Goal: Task Accomplishment & Management: Use online tool/utility

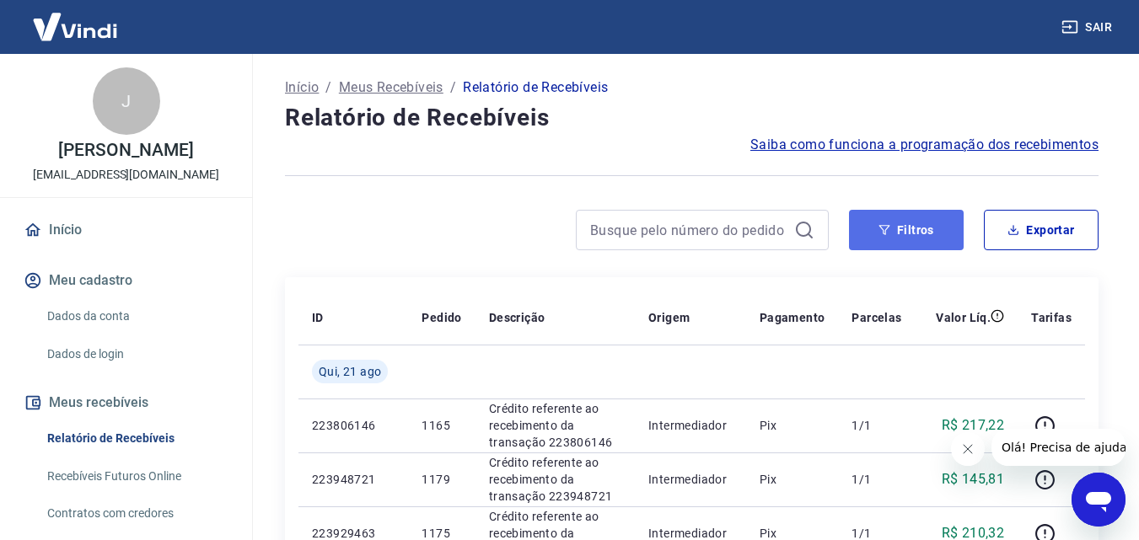
click at [909, 231] on button "Filtros" at bounding box center [906, 230] width 115 height 40
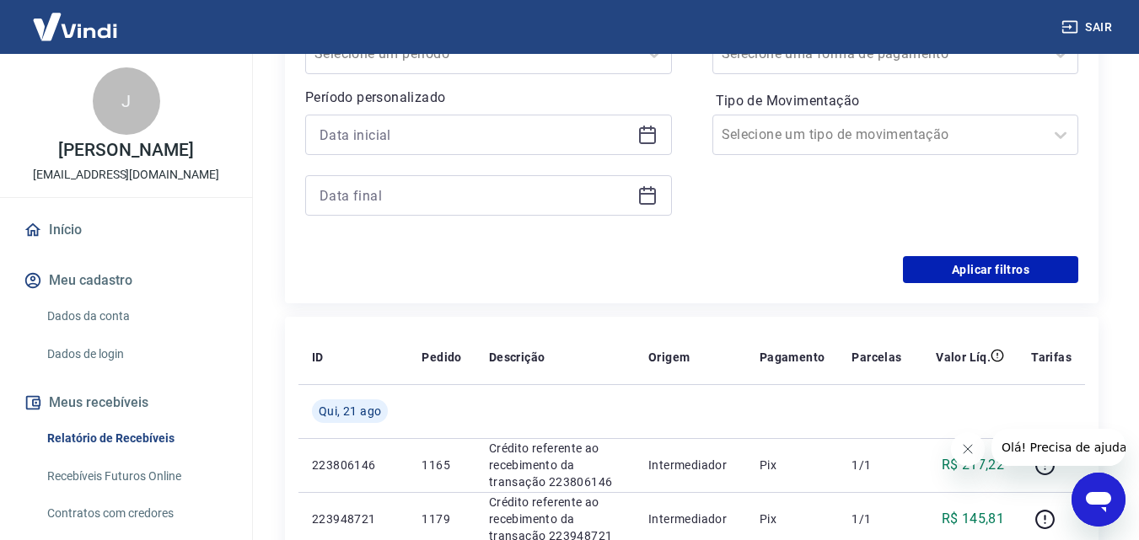
scroll to position [373, 0]
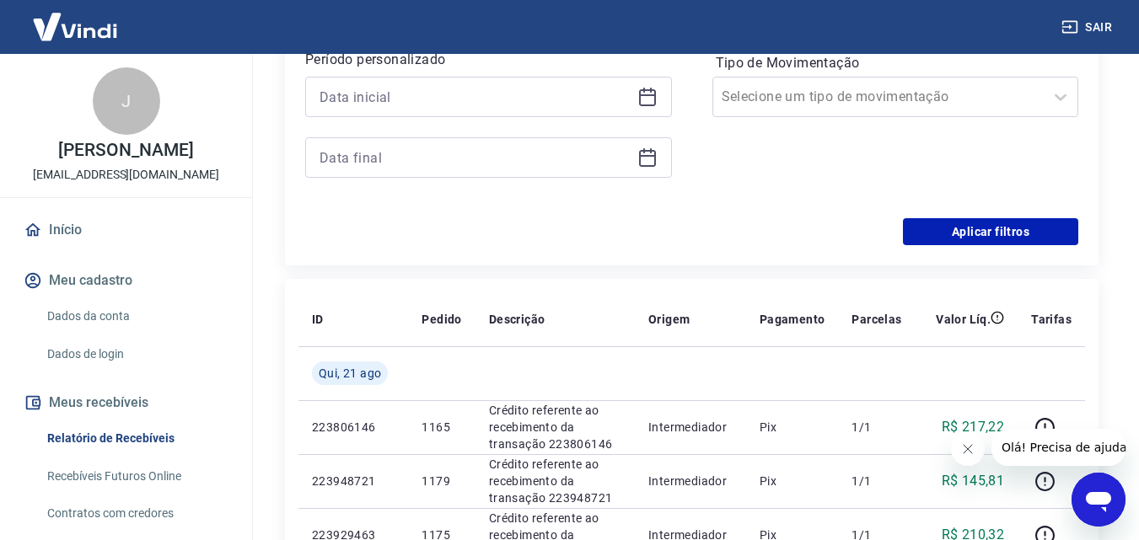
click at [635, 96] on div at bounding box center [488, 97] width 367 height 40
click at [651, 94] on icon at bounding box center [647, 97] width 20 height 20
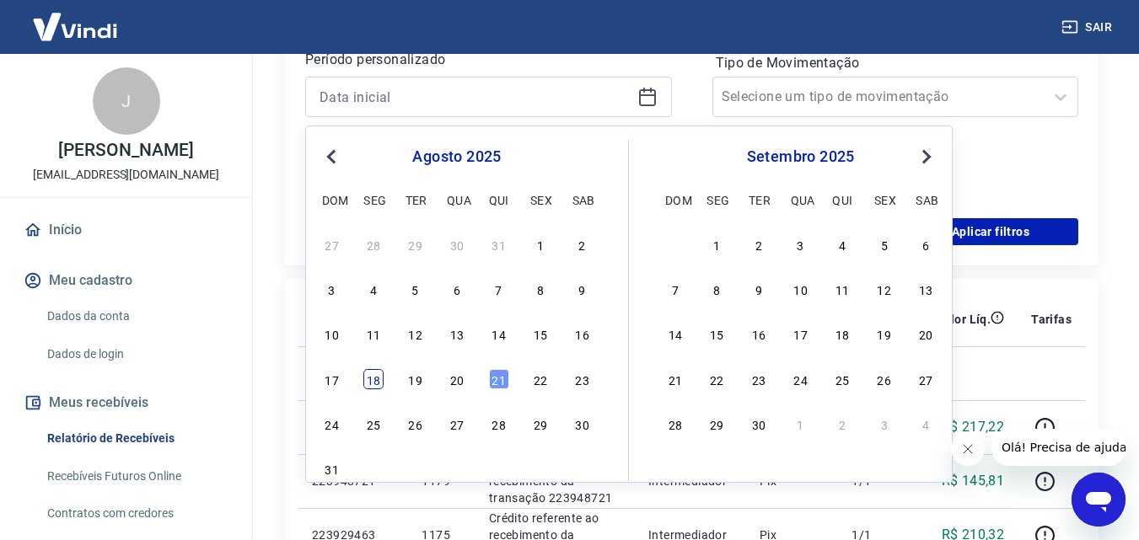
click at [372, 381] on div "18" at bounding box center [373, 379] width 20 height 20
click at [448, 385] on td at bounding box center [441, 373] width 67 height 54
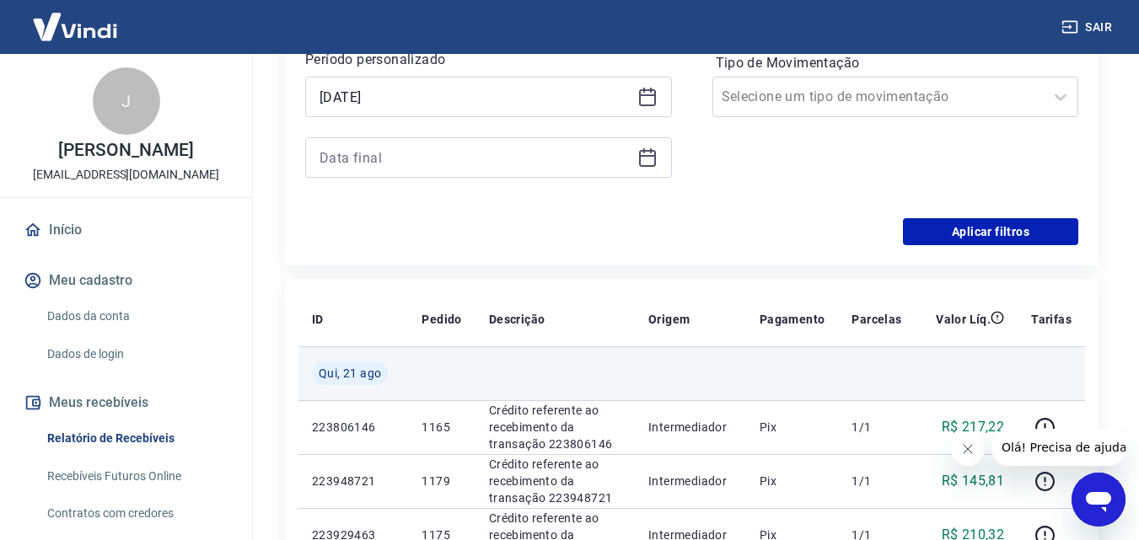
type input "[DATE]"
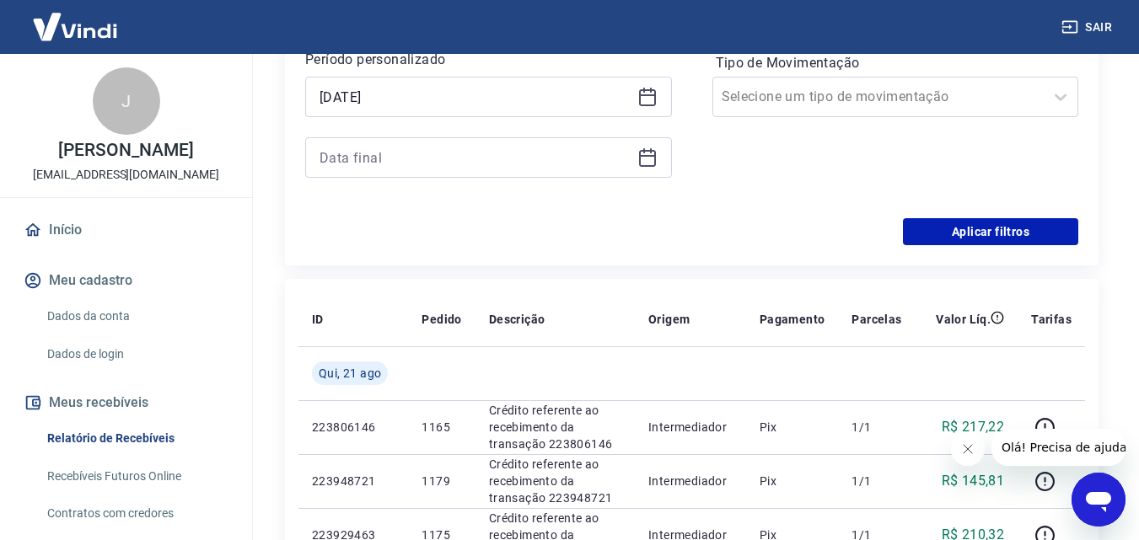
click at [658, 151] on div at bounding box center [488, 157] width 367 height 40
click at [646, 156] on icon at bounding box center [647, 156] width 17 height 2
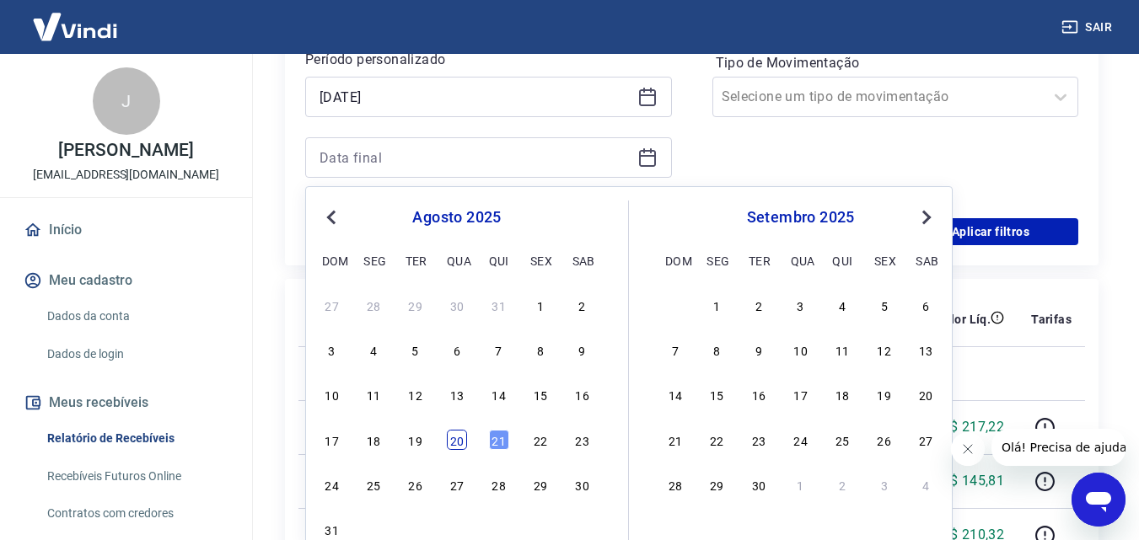
click at [454, 442] on div "20" at bounding box center [457, 440] width 20 height 20
click at [453, 443] on td "1165" at bounding box center [441, 427] width 67 height 54
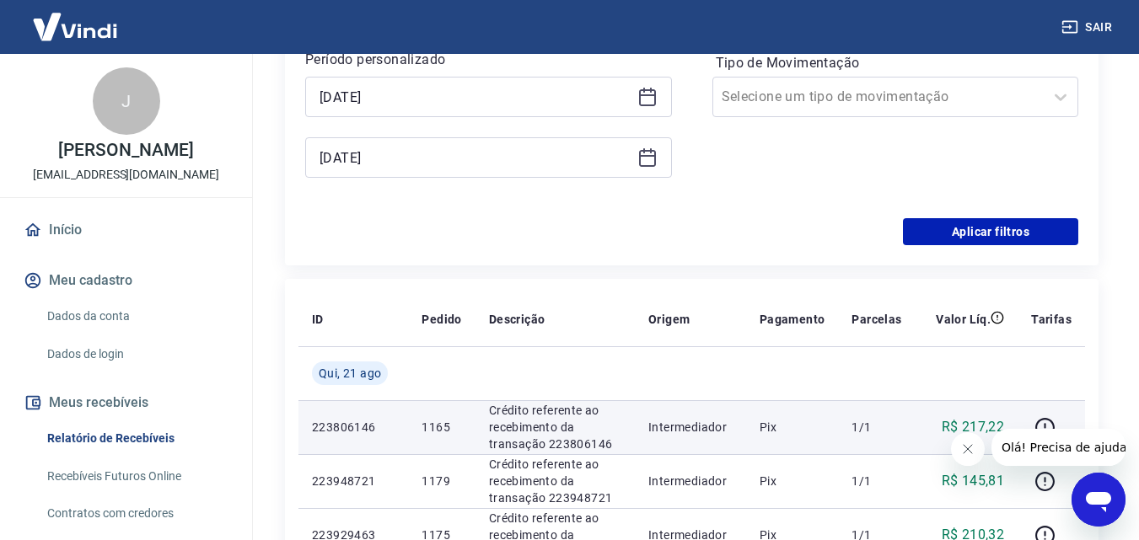
type input "[DATE]"
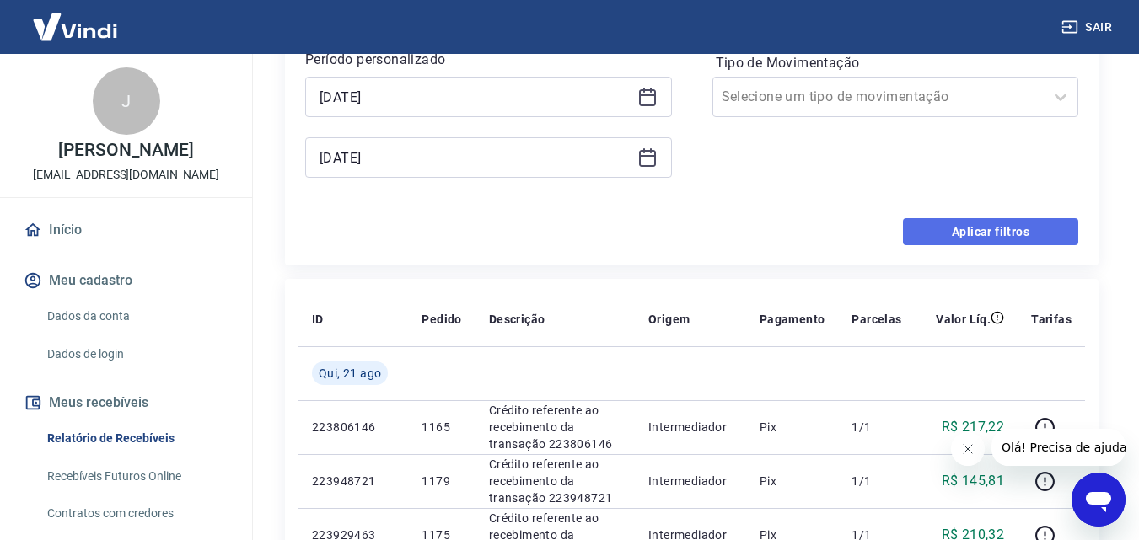
click at [978, 233] on button "Aplicar filtros" at bounding box center [990, 231] width 175 height 27
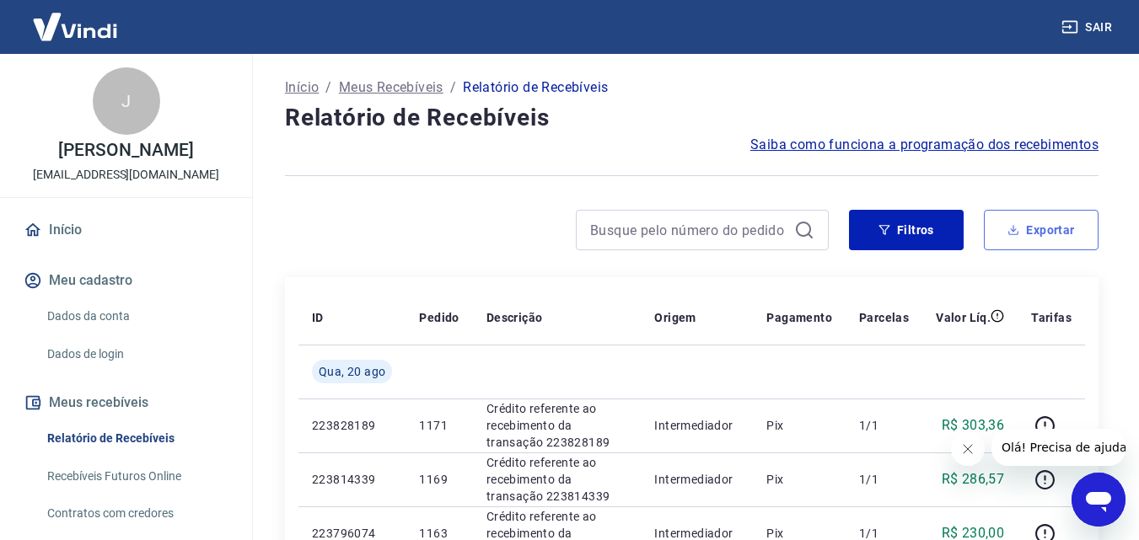
click at [1048, 233] on button "Exportar" at bounding box center [1041, 230] width 115 height 40
type input "[DATE]"
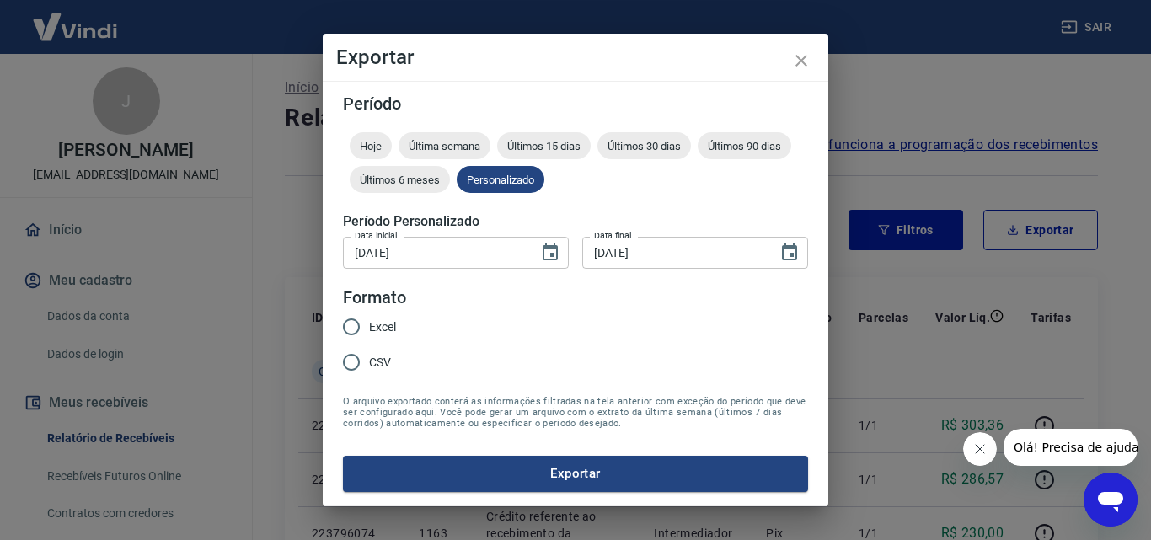
click at [361, 320] on input "Excel" at bounding box center [351, 326] width 35 height 35
radio input "true"
click at [535, 478] on button "Exportar" at bounding box center [575, 473] width 465 height 35
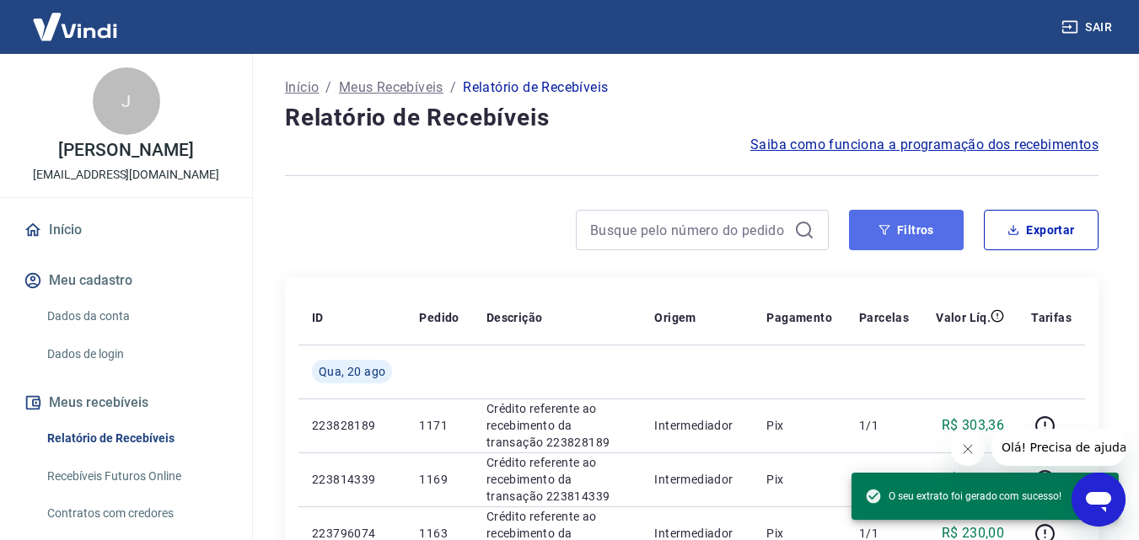
click at [885, 228] on icon "button" at bounding box center [884, 230] width 12 height 12
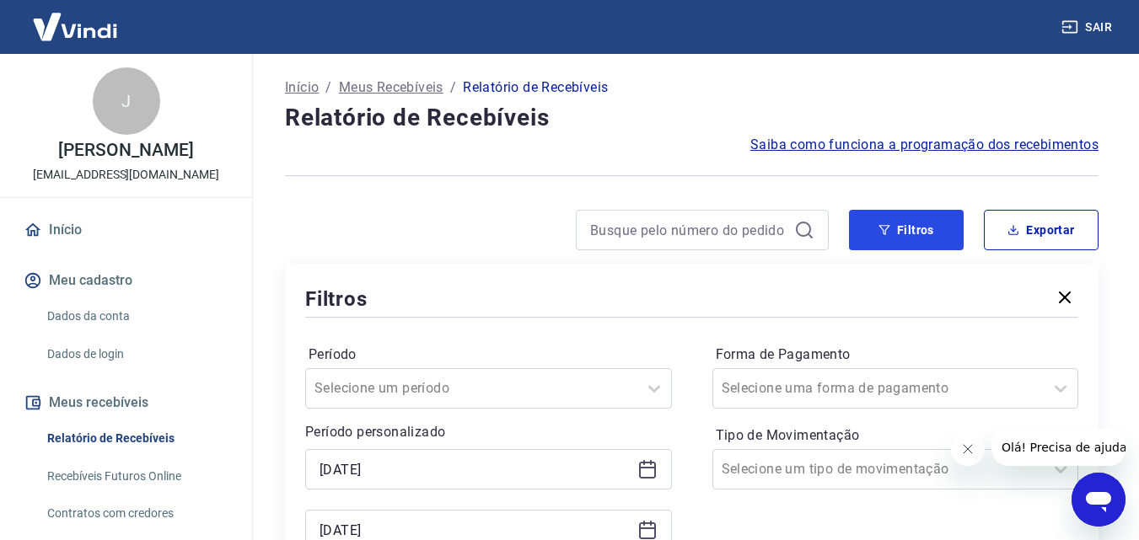
scroll to position [362, 0]
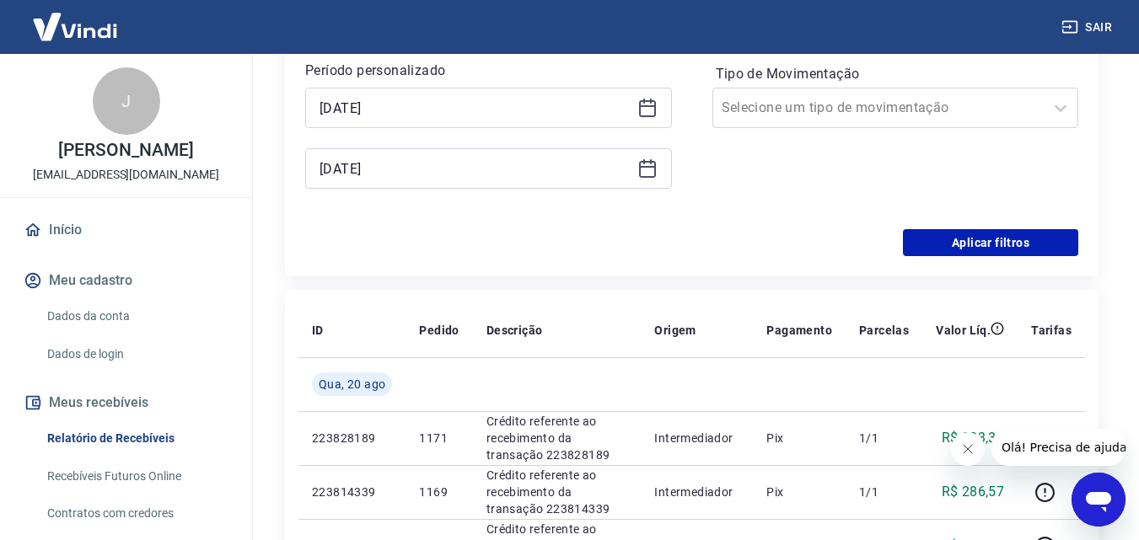
click at [1133, 236] on div "Início / Meus Recebíveis / Relatório de Recebíveis Relatório de Recebíveis Saib…" at bounding box center [691, 450] width 894 height 1517
click at [637, 103] on icon at bounding box center [647, 108] width 20 height 20
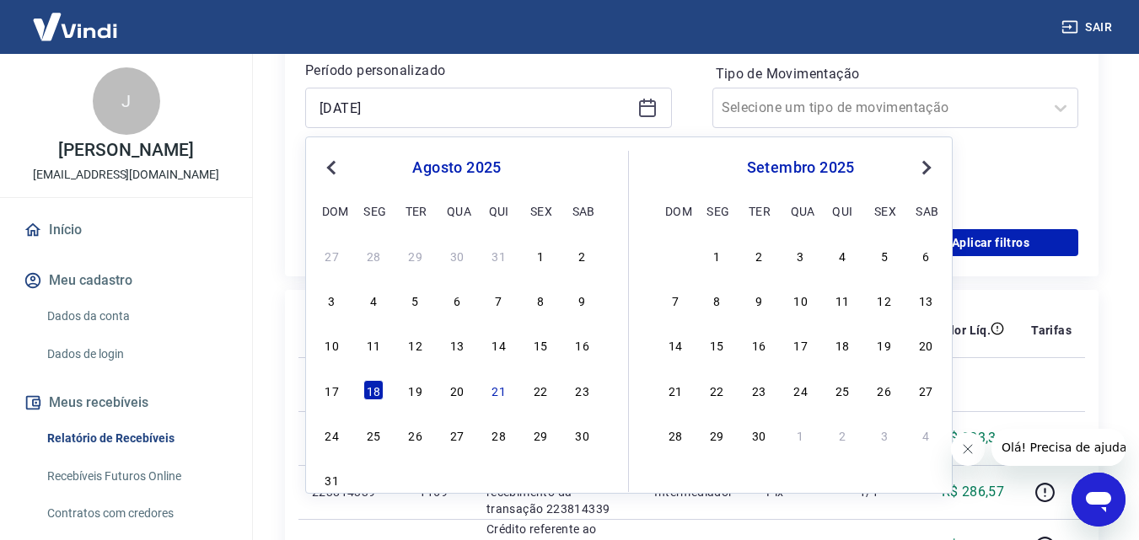
click at [333, 162] on span "Previous Month" at bounding box center [333, 167] width 0 height 19
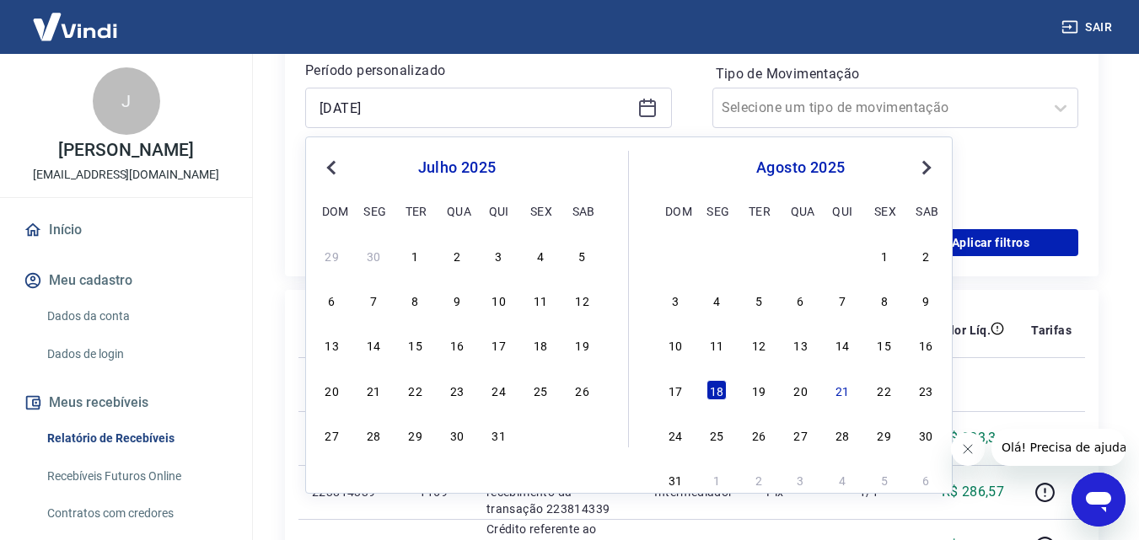
click at [333, 162] on span "Previous Month" at bounding box center [333, 167] width 0 height 19
click at [333, 166] on span "Previous Month" at bounding box center [333, 167] width 0 height 19
click at [415, 252] on div "1" at bounding box center [415, 255] width 20 height 20
type input "[DATE]"
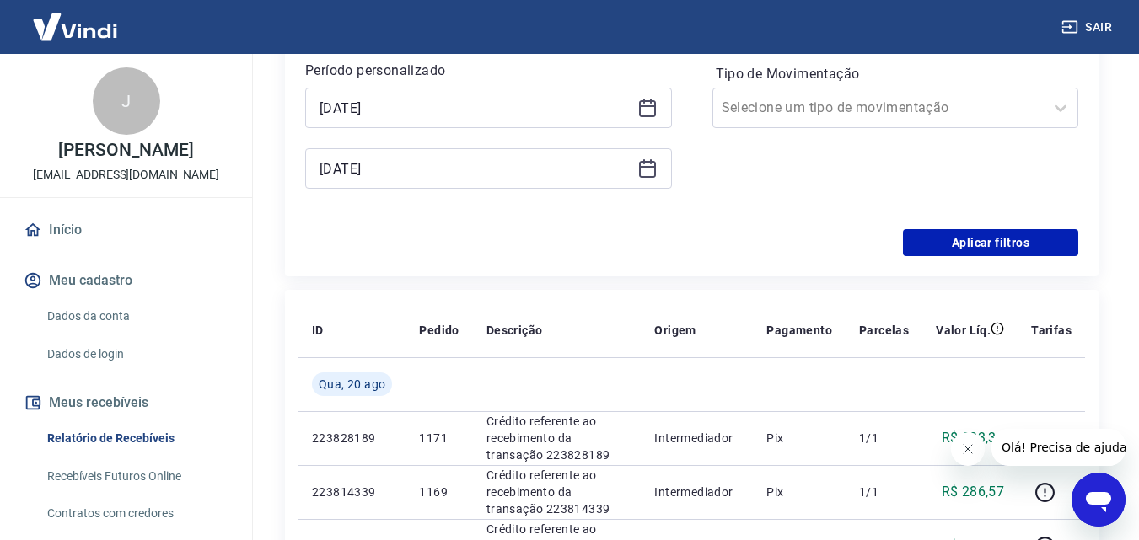
click at [645, 166] on icon at bounding box center [647, 167] width 17 height 2
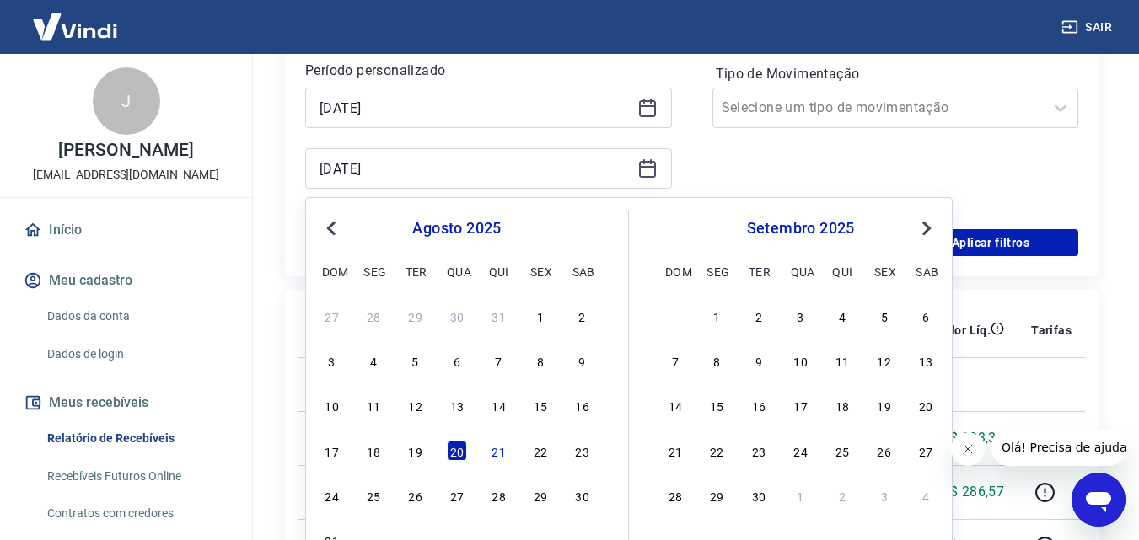
click at [325, 226] on button "Previous Month" at bounding box center [331, 228] width 20 height 20
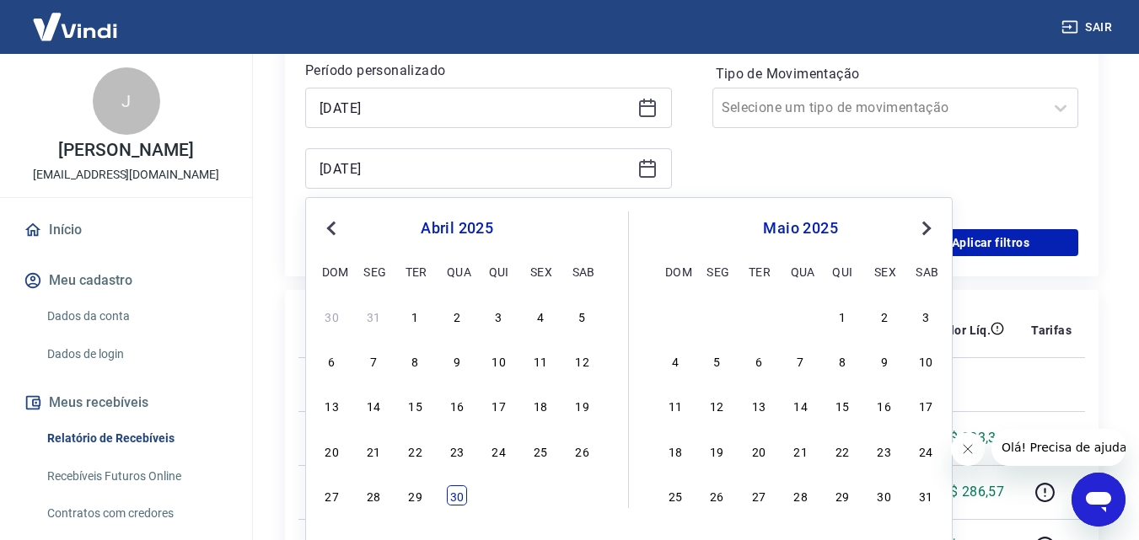
click at [464, 499] on div "30" at bounding box center [457, 495] width 20 height 20
type input "[DATE]"
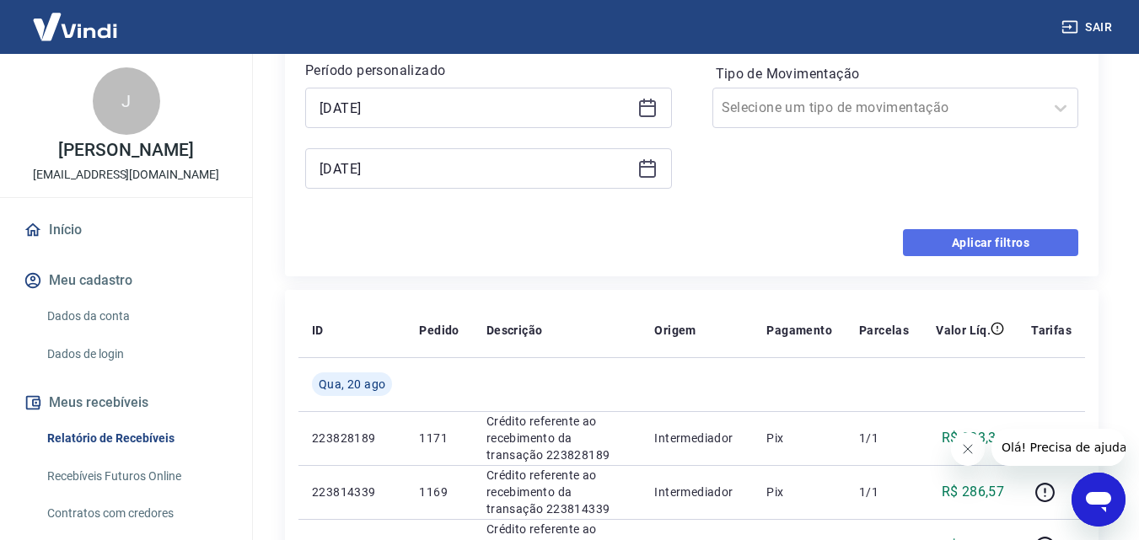
click at [962, 240] on button "Aplicar filtros" at bounding box center [990, 242] width 175 height 27
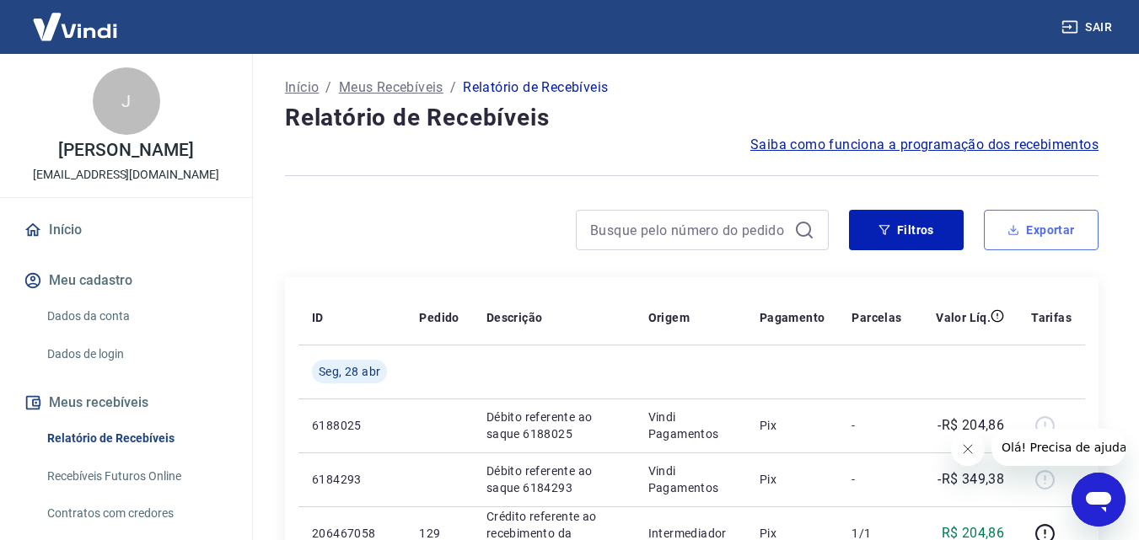
click at [1048, 233] on button "Exportar" at bounding box center [1041, 230] width 115 height 40
type input "[DATE]"
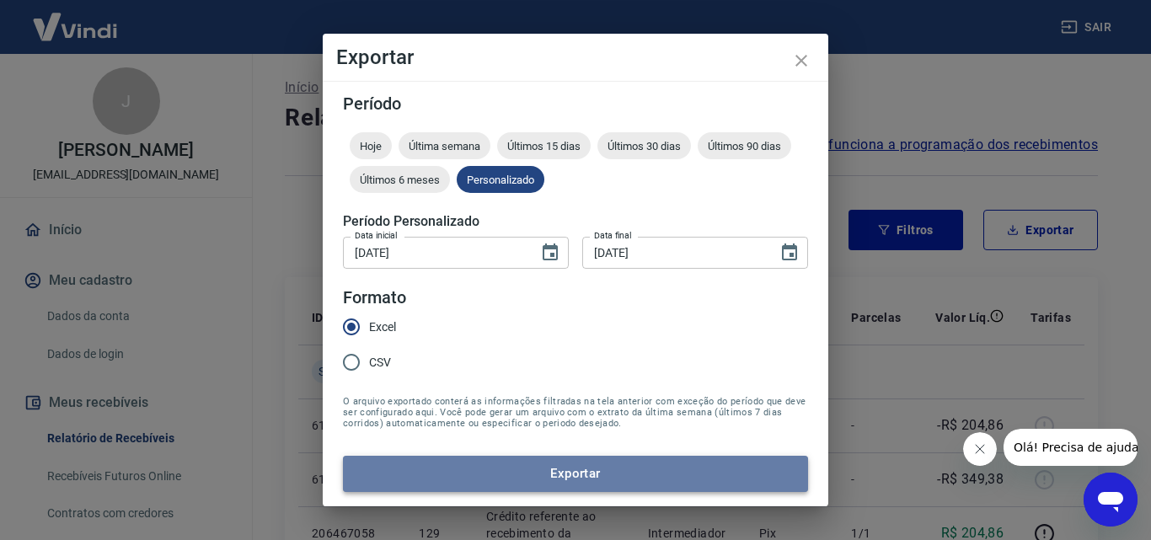
click at [616, 479] on button "Exportar" at bounding box center [575, 473] width 465 height 35
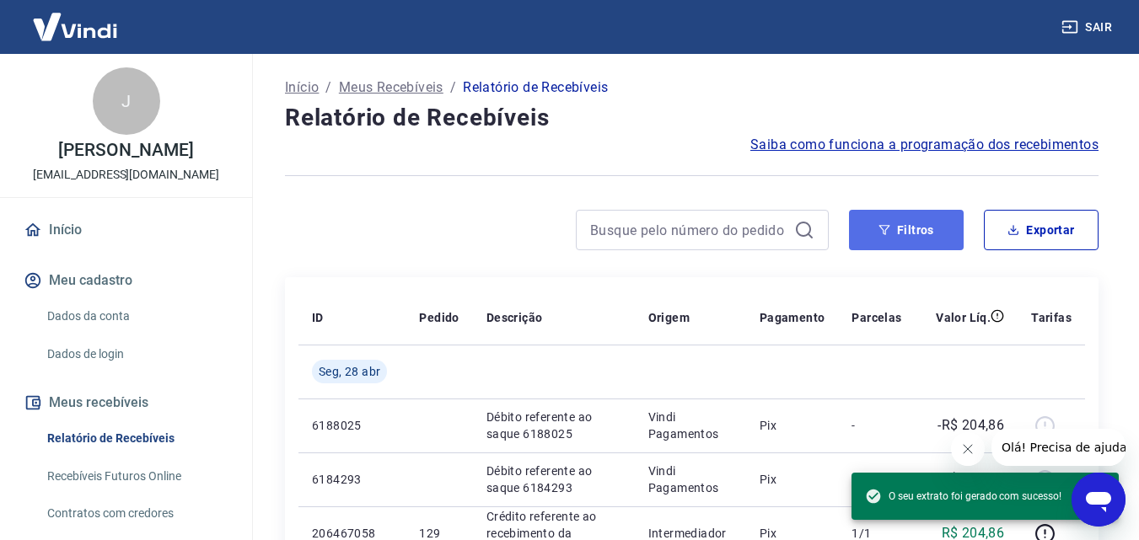
click at [903, 227] on button "Filtros" at bounding box center [906, 230] width 115 height 40
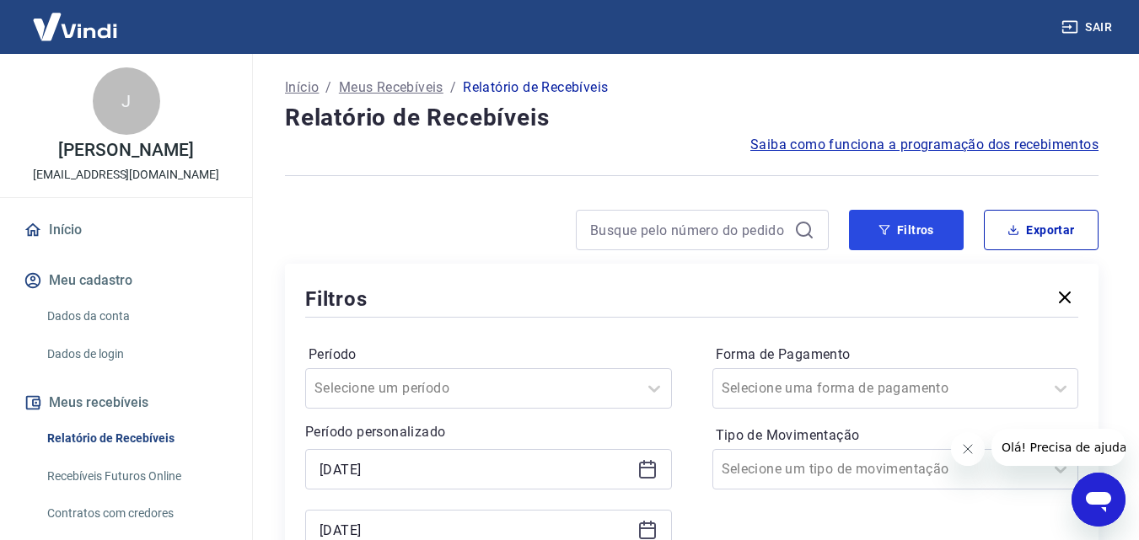
scroll to position [365, 0]
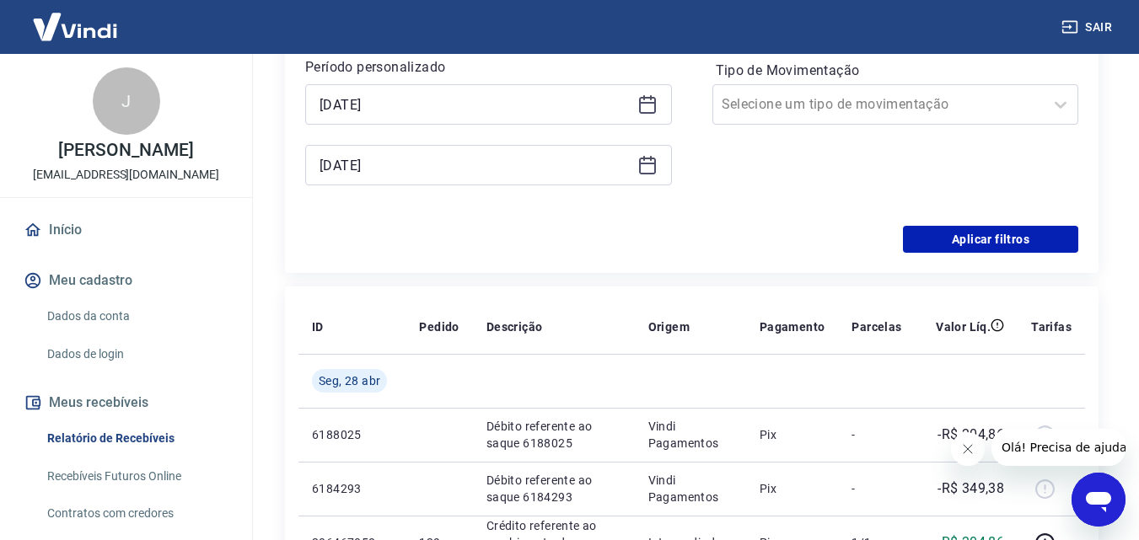
click at [645, 103] on icon at bounding box center [647, 103] width 17 height 2
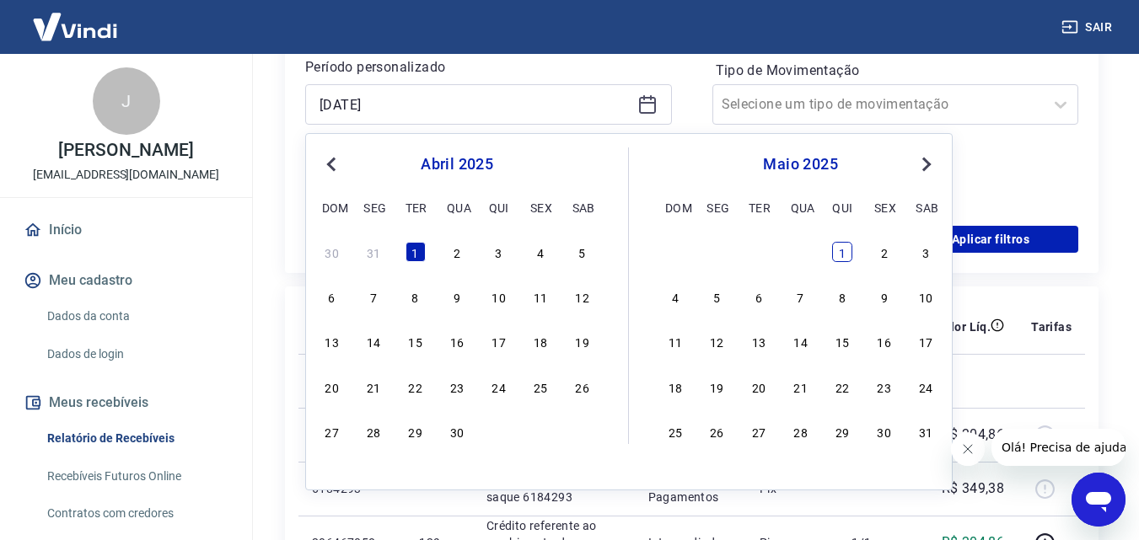
click at [840, 253] on div "1" at bounding box center [842, 252] width 20 height 20
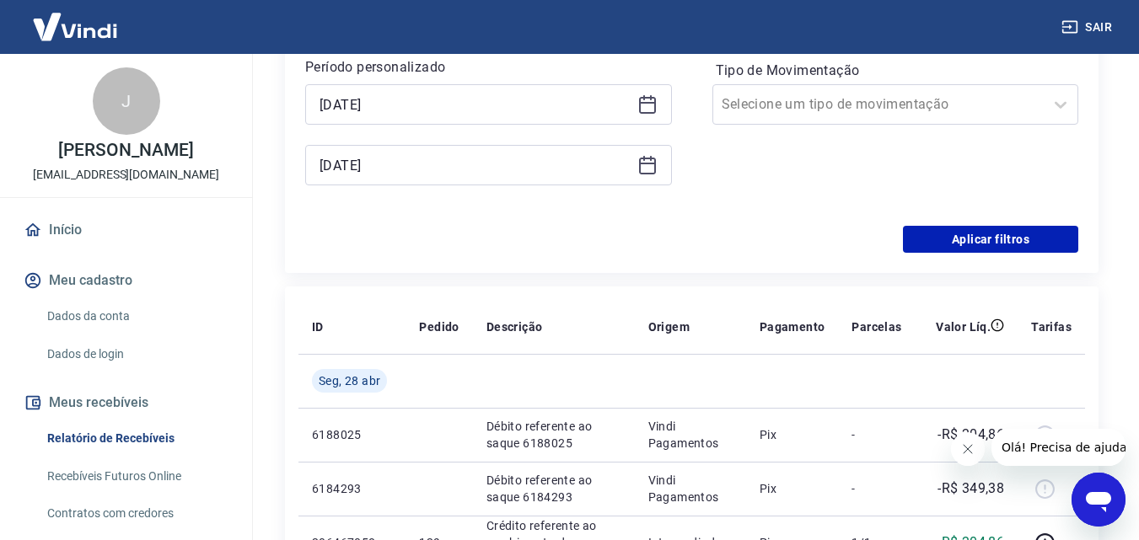
type input "[DATE]"
click at [835, 243] on div "Aplicar filtros" at bounding box center [691, 239] width 773 height 27
click at [634, 170] on div "[DATE]" at bounding box center [488, 165] width 367 height 40
click at [658, 170] on div "[DATE]" at bounding box center [488, 165] width 367 height 40
click at [657, 170] on div "[DATE]" at bounding box center [488, 165] width 367 height 40
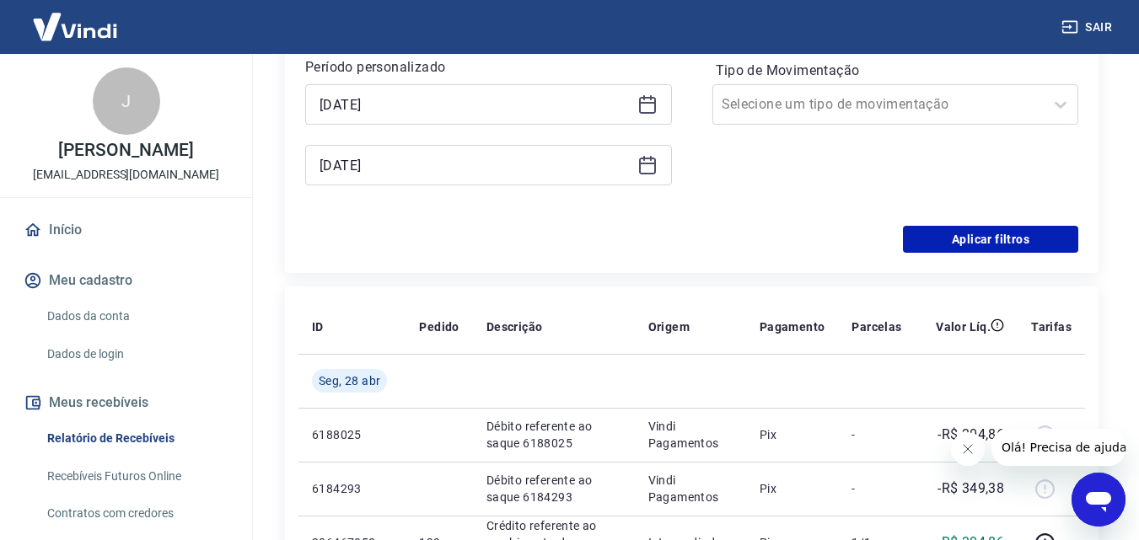
click at [646, 167] on icon at bounding box center [647, 165] width 20 height 20
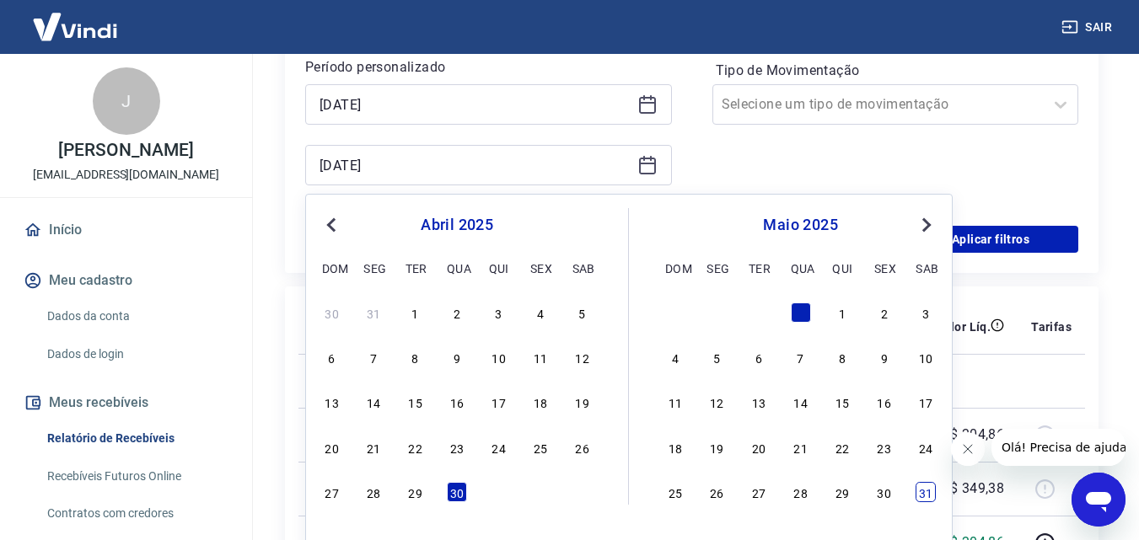
click at [924, 499] on div "31" at bounding box center [925, 492] width 20 height 20
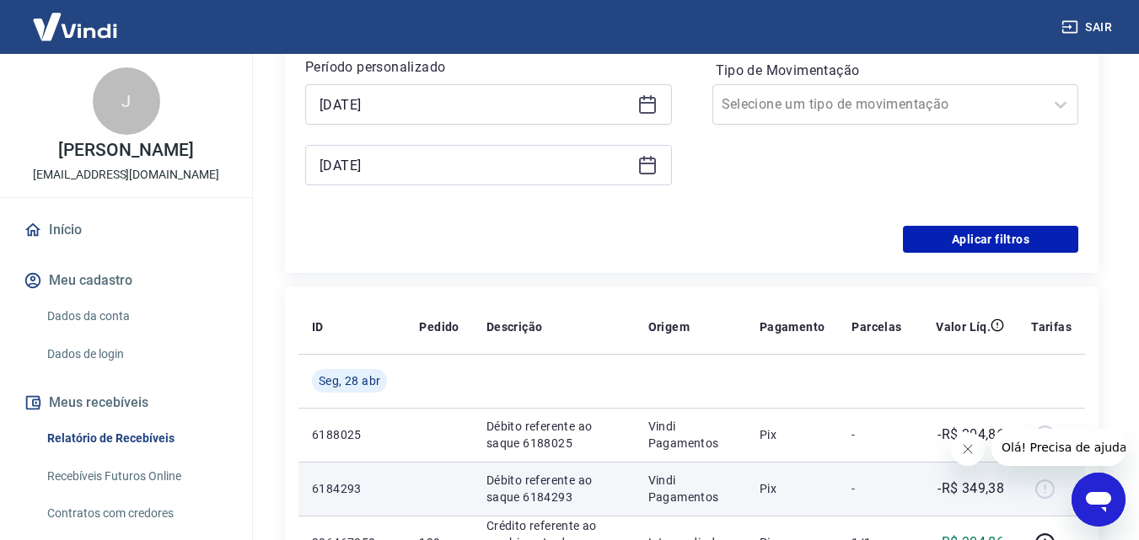
type input "[DATE]"
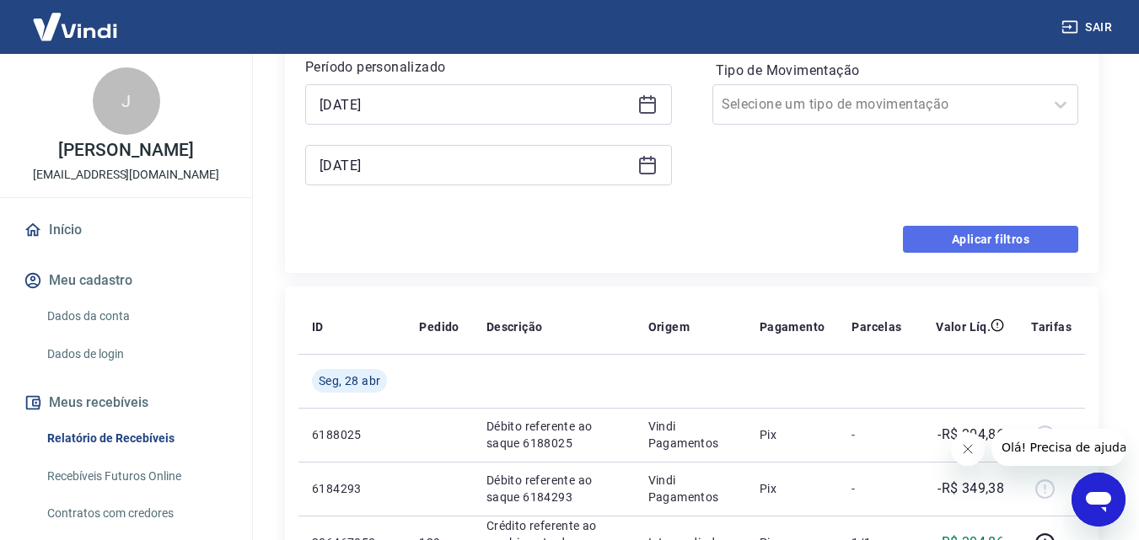
click at [968, 244] on button "Aplicar filtros" at bounding box center [990, 239] width 175 height 27
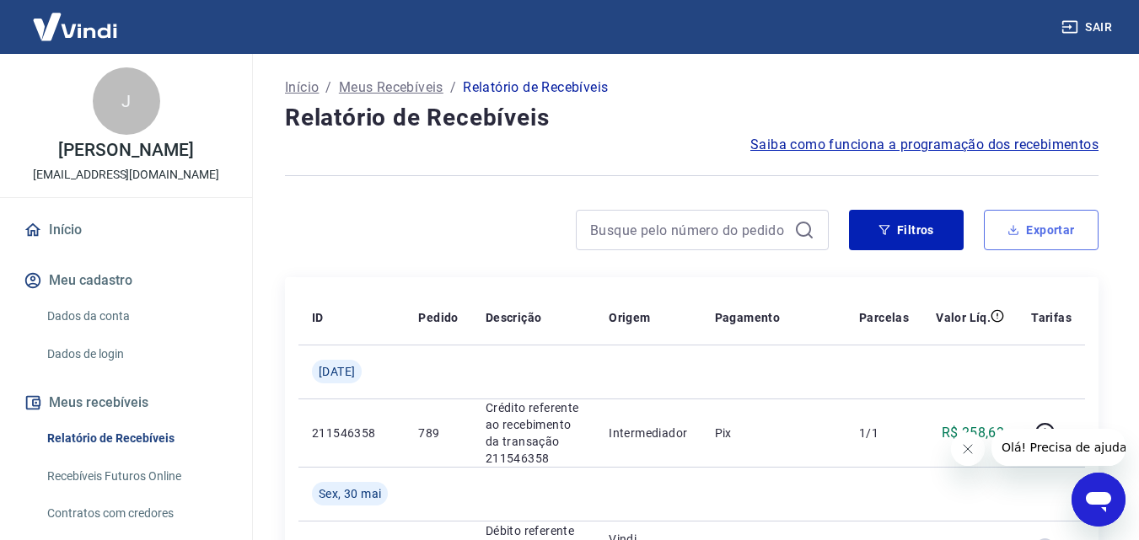
click at [1048, 238] on button "Exportar" at bounding box center [1041, 230] width 115 height 40
type input "[DATE]"
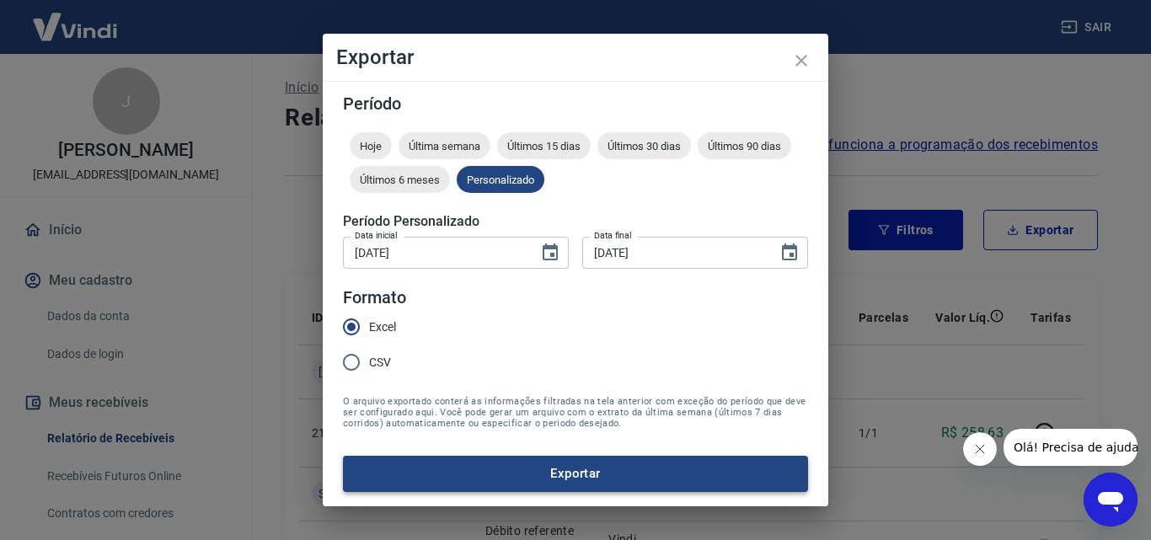
click at [579, 474] on button "Exportar" at bounding box center [575, 473] width 465 height 35
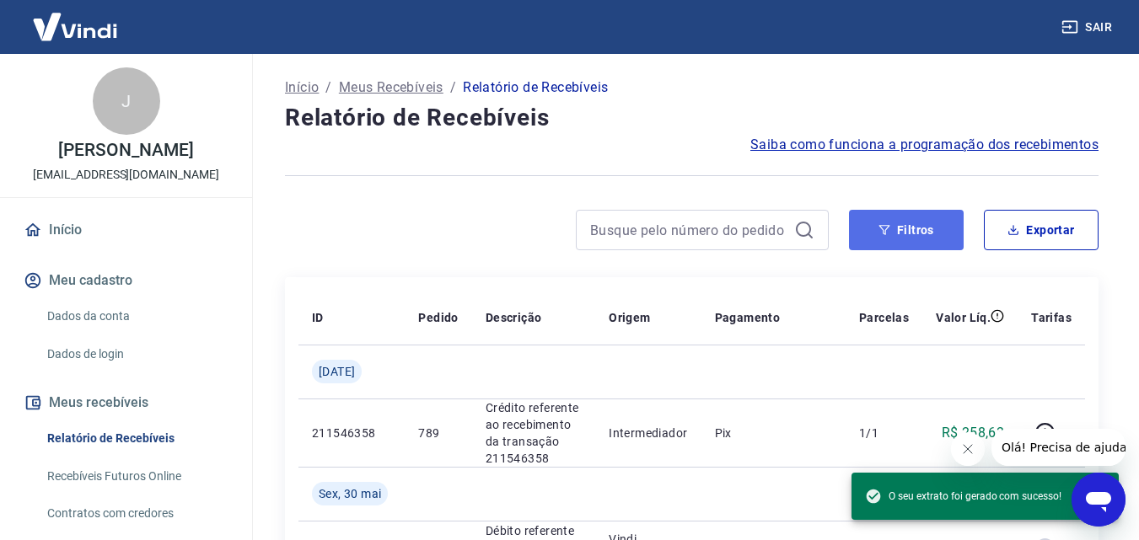
click at [913, 239] on button "Filtros" at bounding box center [906, 230] width 115 height 40
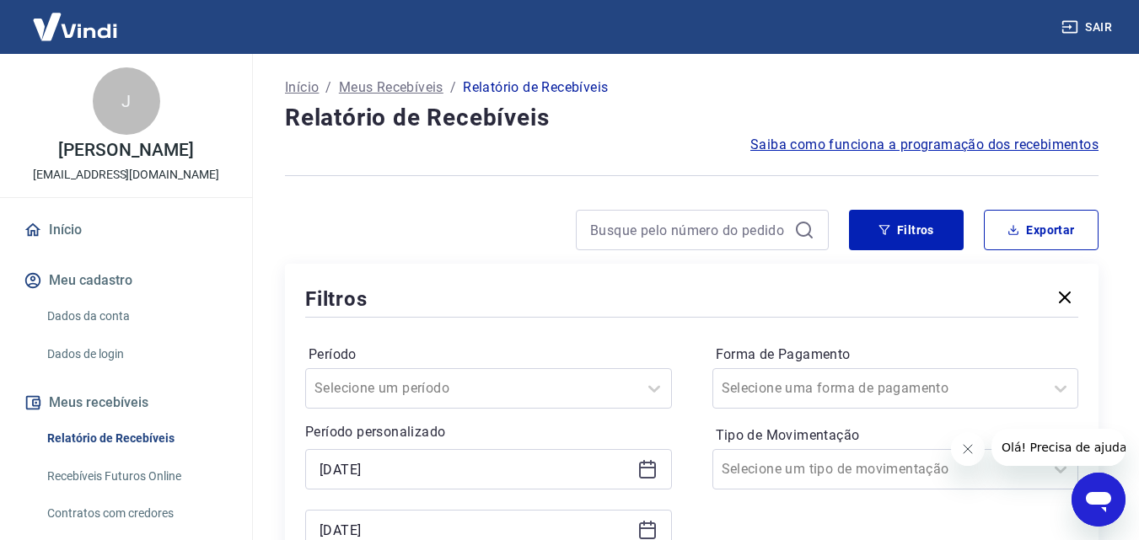
click at [648, 471] on icon at bounding box center [647, 469] width 20 height 20
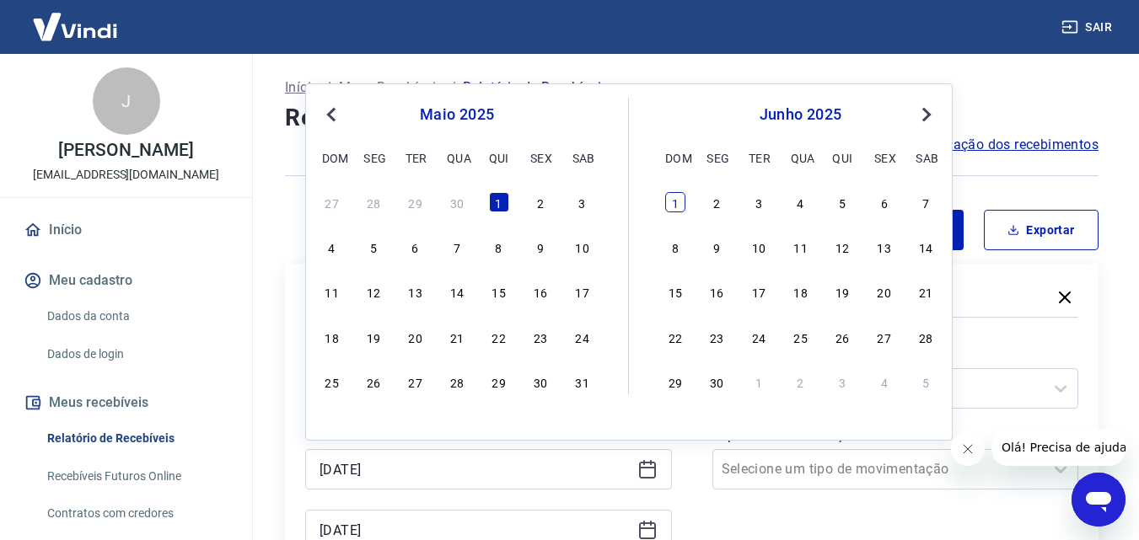
click at [684, 203] on div "1" at bounding box center [675, 202] width 20 height 20
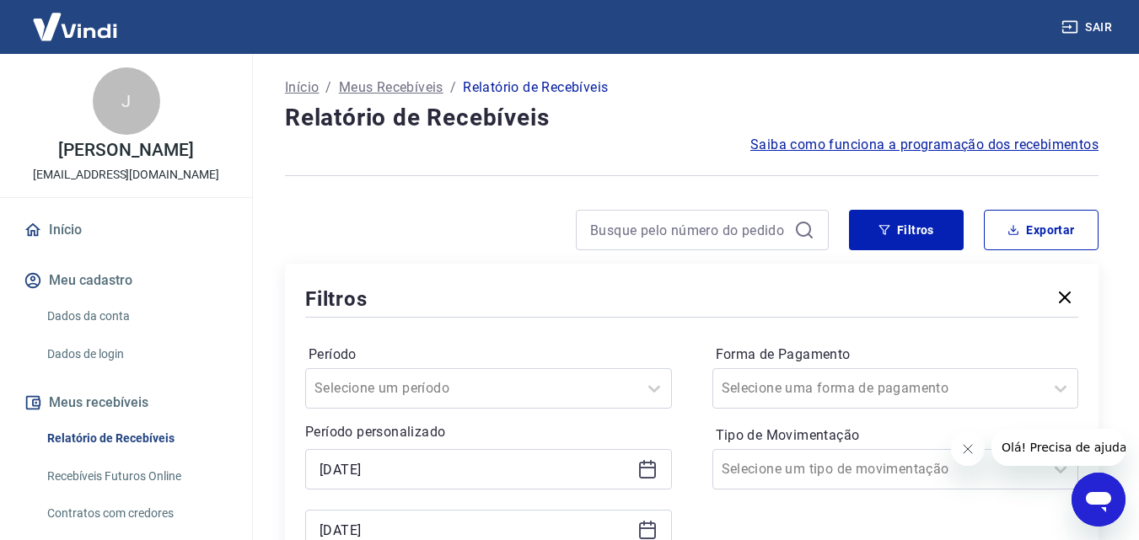
type input "[DATE]"
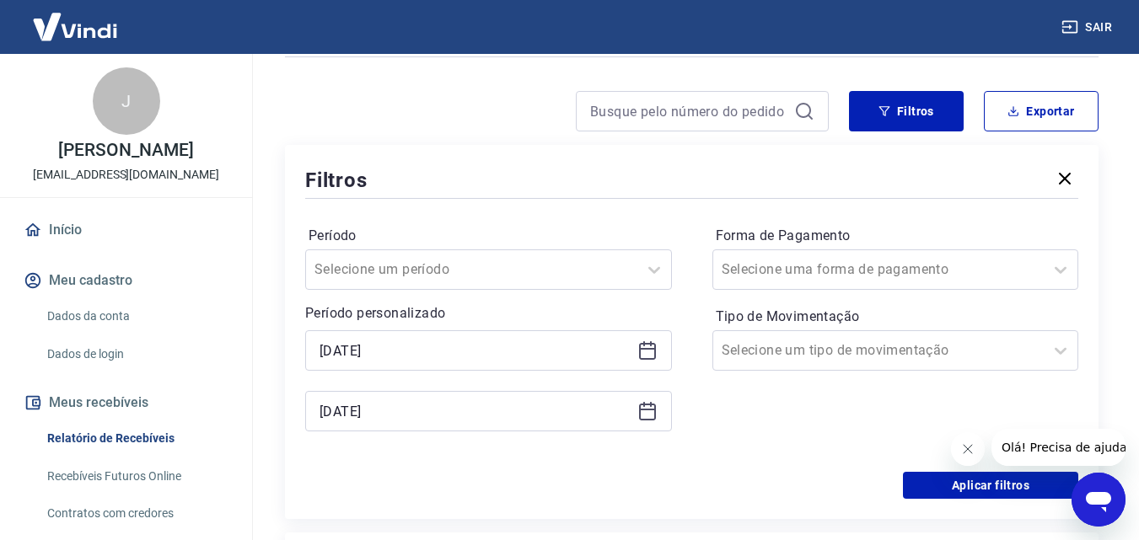
scroll to position [201, 0]
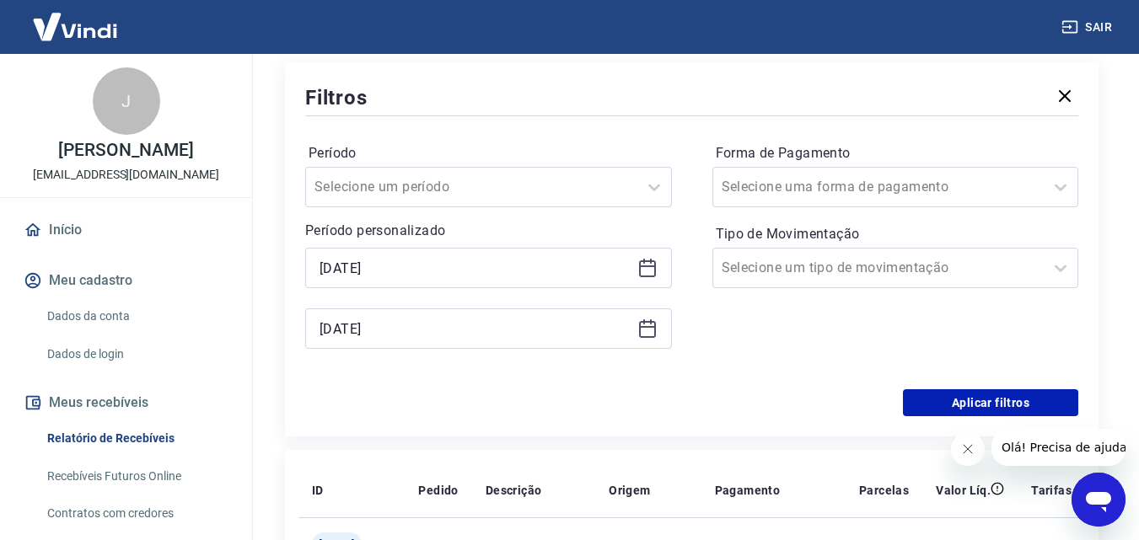
click at [662, 323] on div "[DATE]" at bounding box center [488, 328] width 367 height 40
click at [651, 327] on icon at bounding box center [647, 327] width 17 height 2
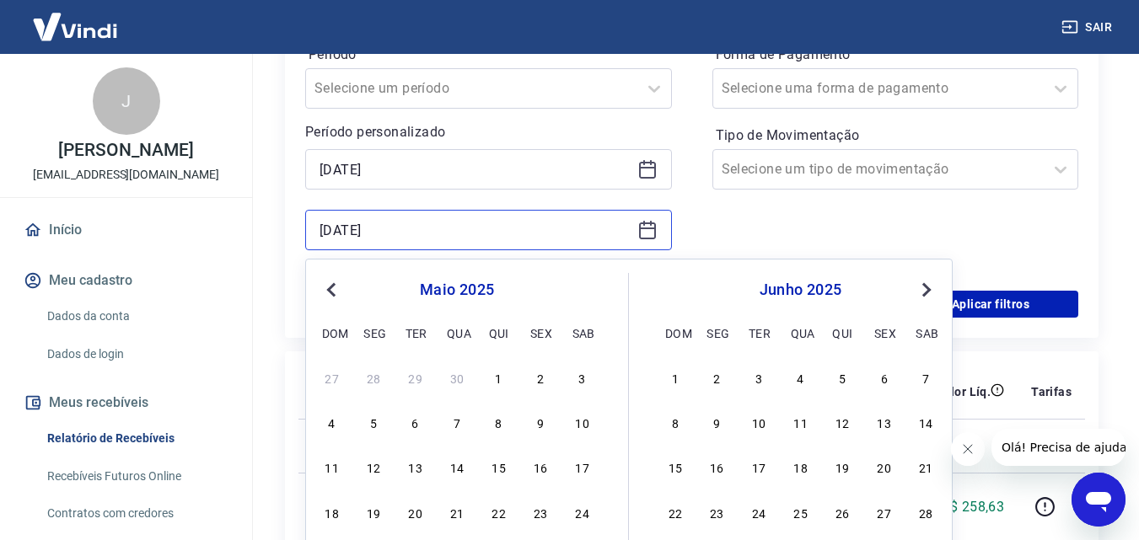
scroll to position [404, 0]
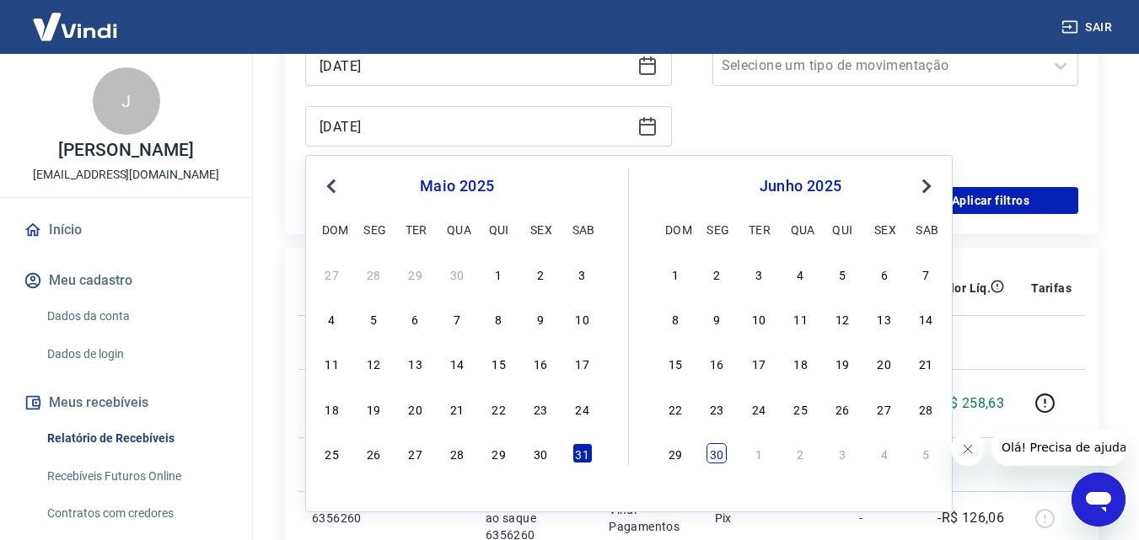
click at [714, 457] on div "30" at bounding box center [716, 453] width 20 height 20
click at [714, 457] on td at bounding box center [773, 464] width 144 height 54
type input "[DATE]"
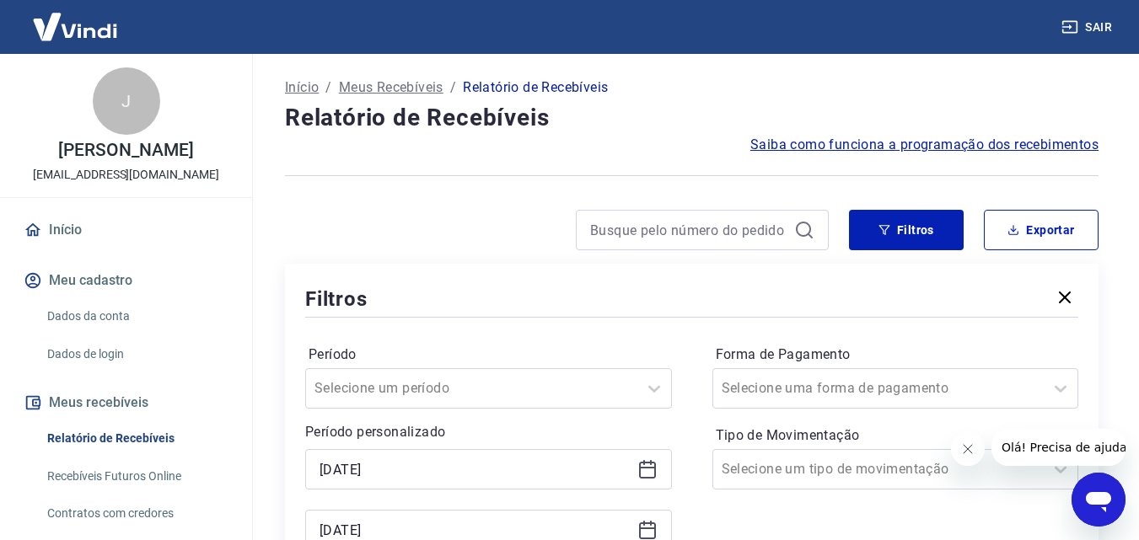
scroll to position [365, 0]
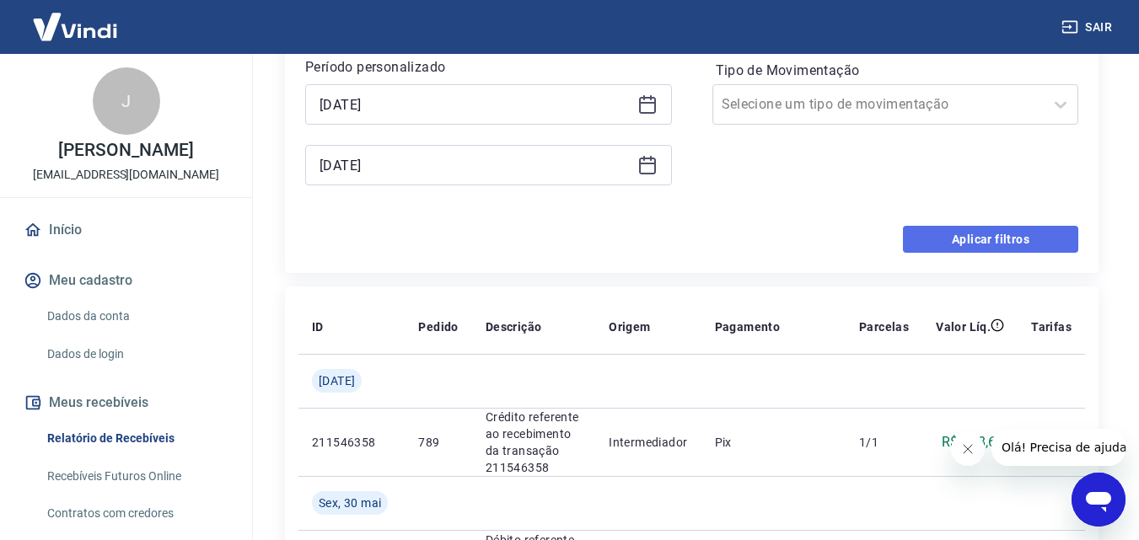
click at [986, 235] on button "Aplicar filtros" at bounding box center [990, 239] width 175 height 27
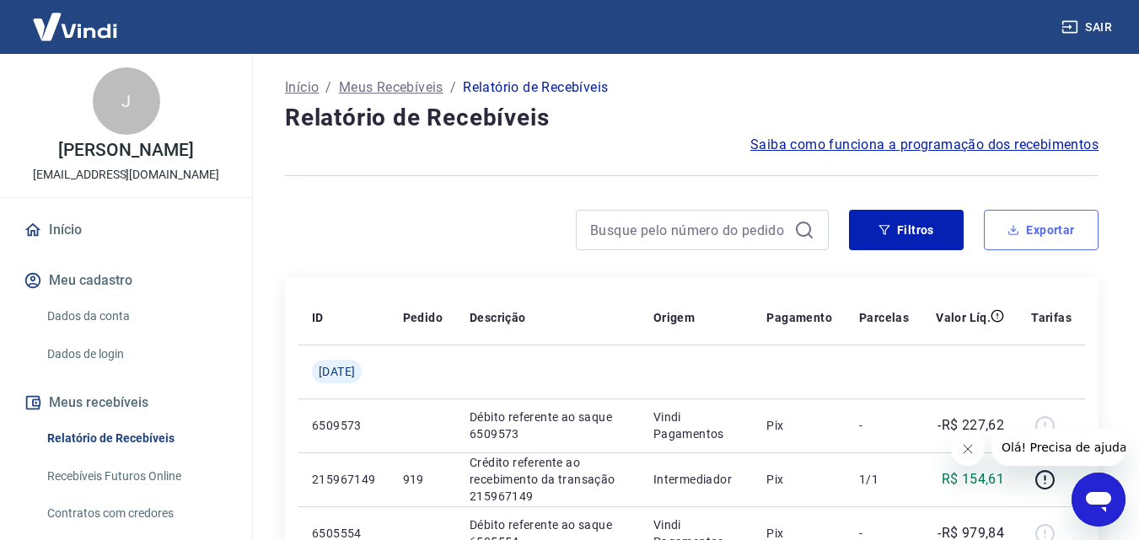
click at [1050, 228] on button "Exportar" at bounding box center [1041, 230] width 115 height 40
type input "[DATE]"
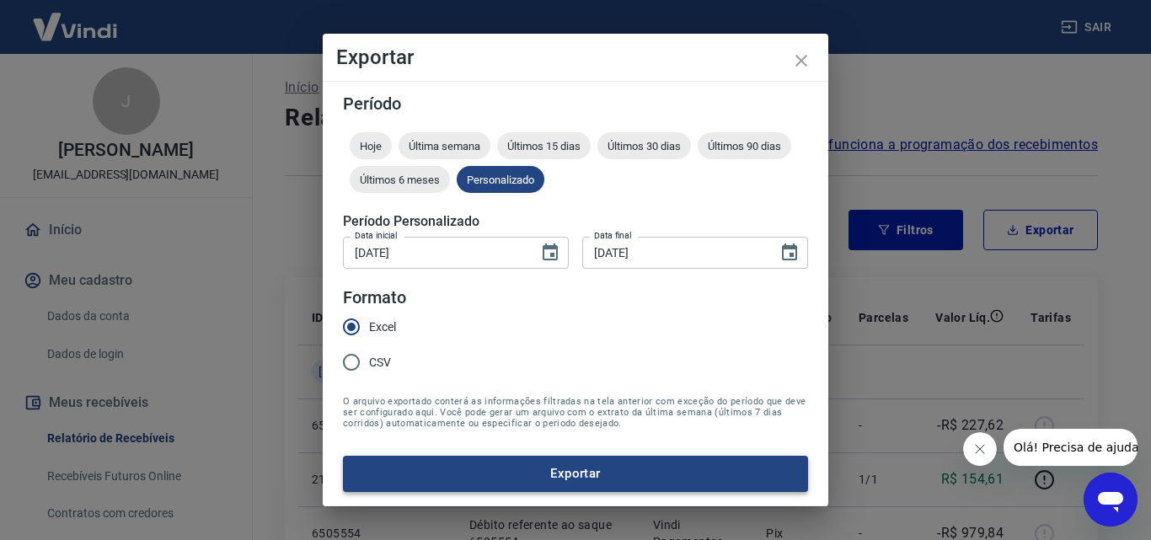
click at [469, 482] on button "Exportar" at bounding box center [575, 473] width 465 height 35
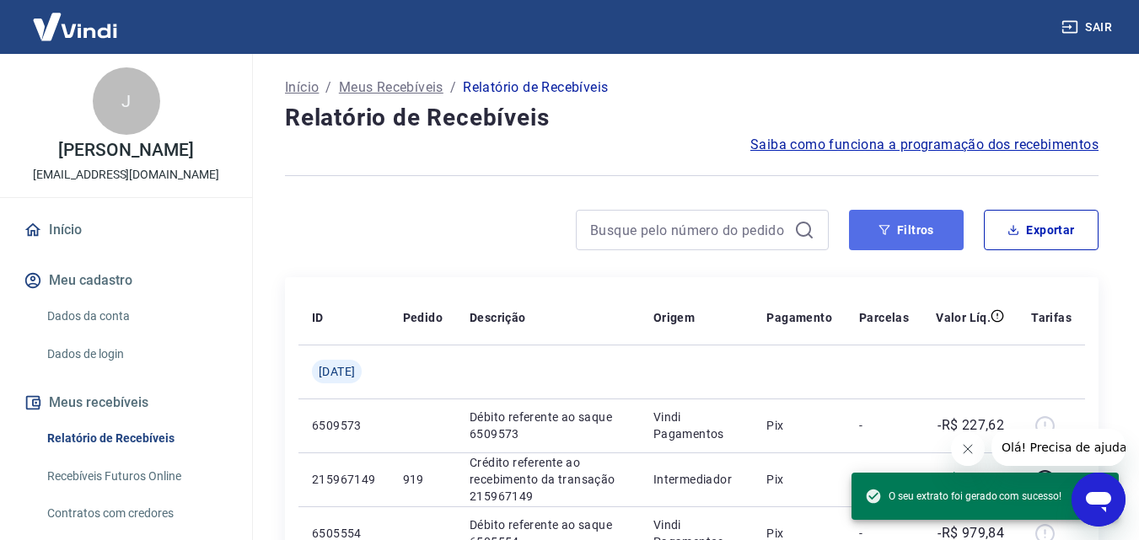
click at [934, 228] on button "Filtros" at bounding box center [906, 230] width 115 height 40
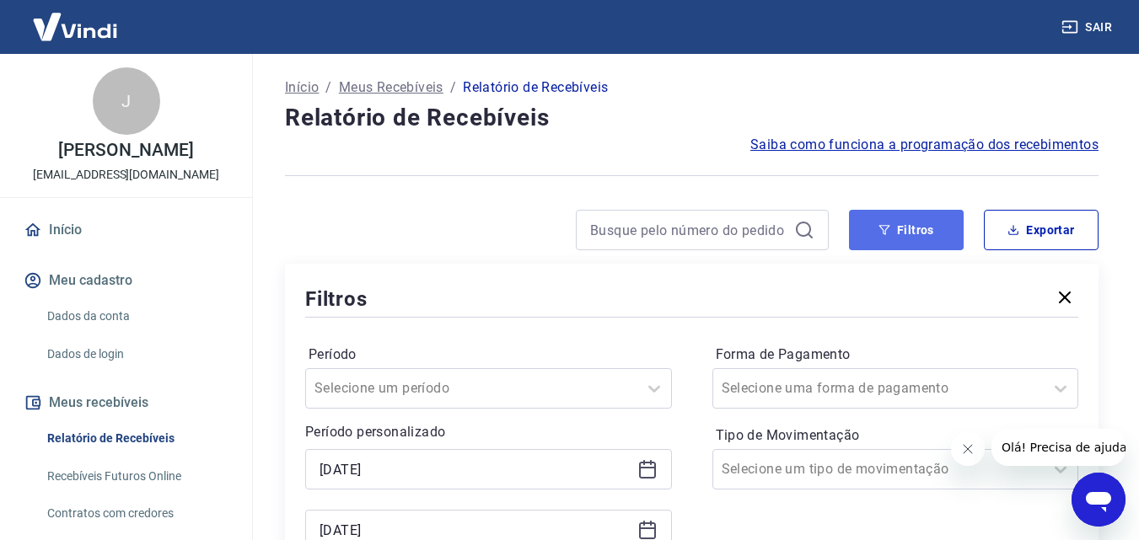
click at [916, 226] on button "Filtros" at bounding box center [906, 230] width 115 height 40
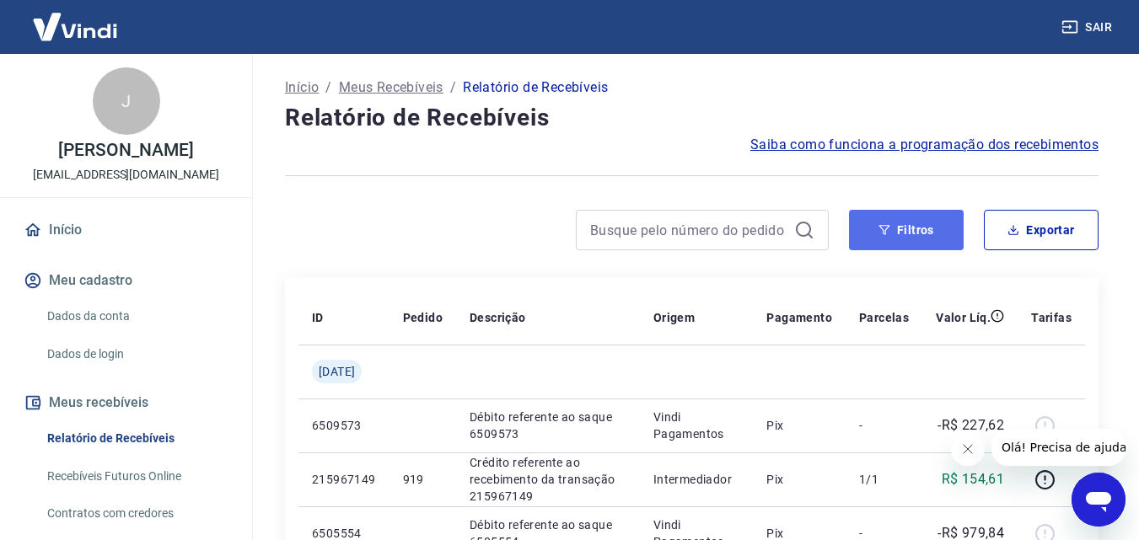
click at [919, 224] on button "Filtros" at bounding box center [906, 230] width 115 height 40
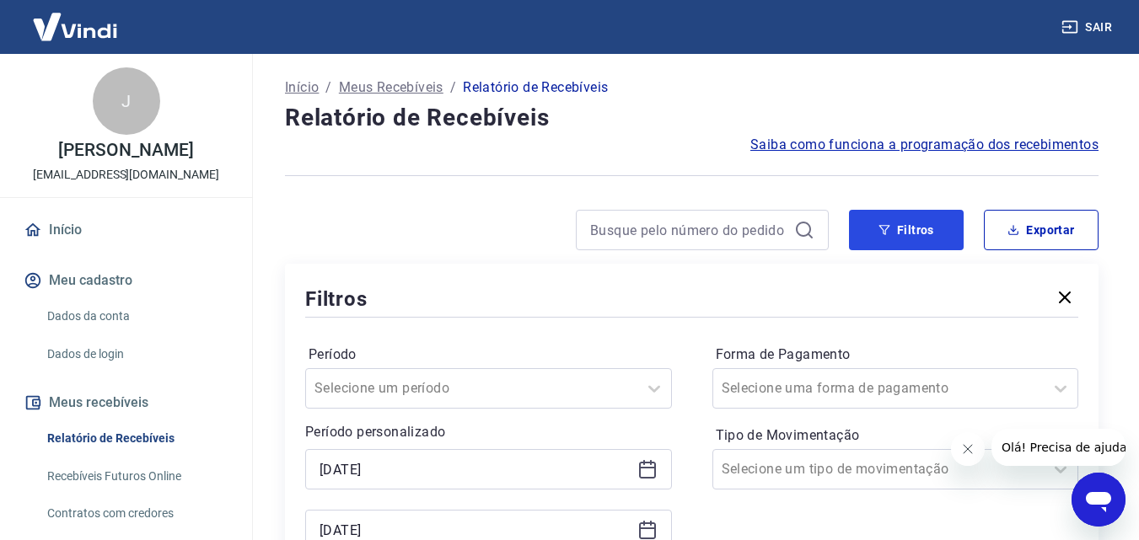
drag, startPoint x: 887, startPoint y: 227, endPoint x: 381, endPoint y: 106, distance: 520.7
click at [886, 227] on icon "button" at bounding box center [884, 230] width 12 height 12
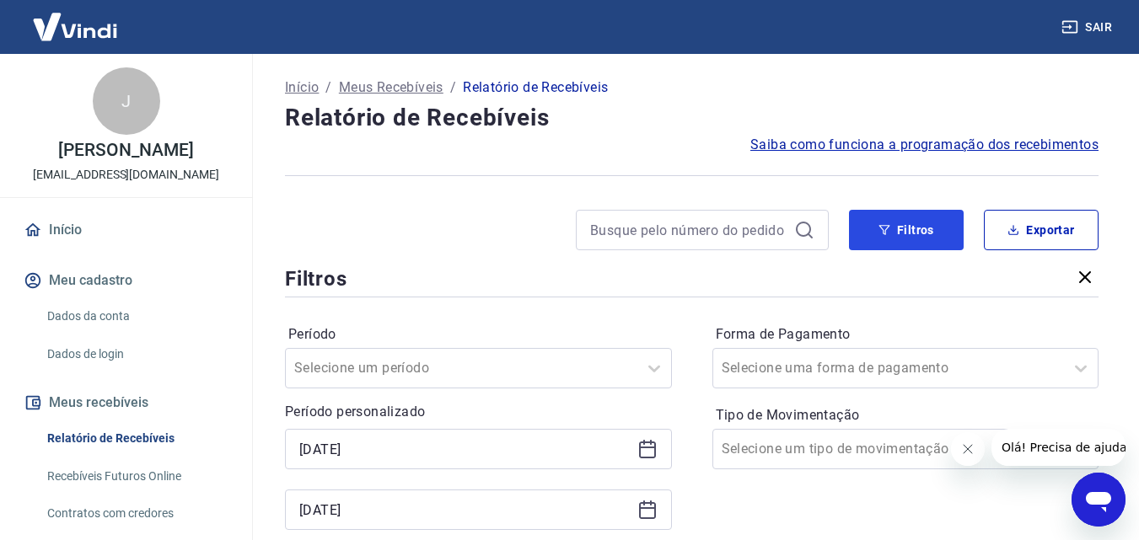
click at [886, 227] on icon "button" at bounding box center [884, 230] width 12 height 12
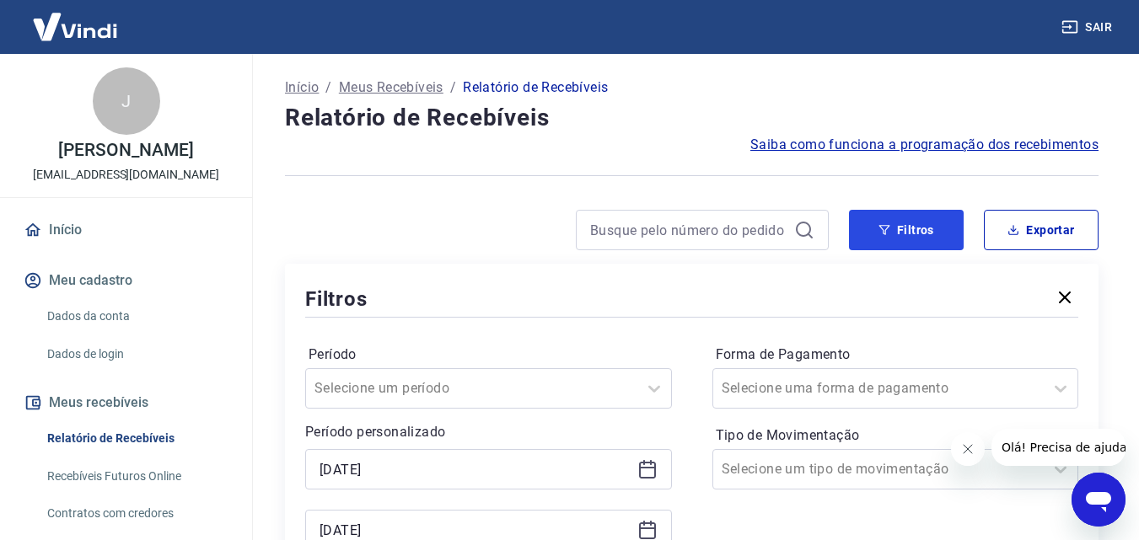
scroll to position [365, 0]
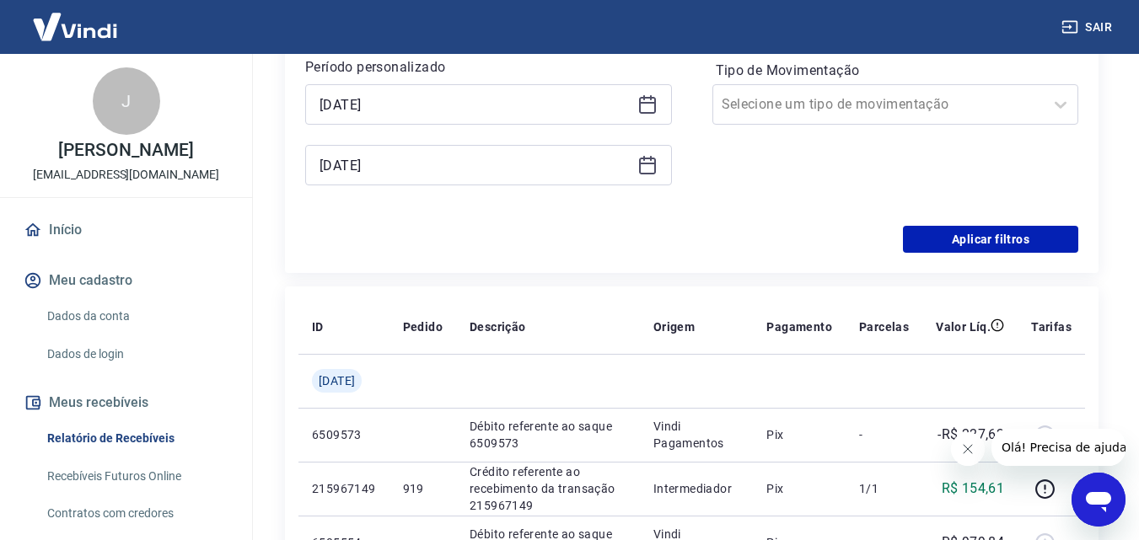
click at [649, 109] on icon at bounding box center [647, 104] width 20 height 20
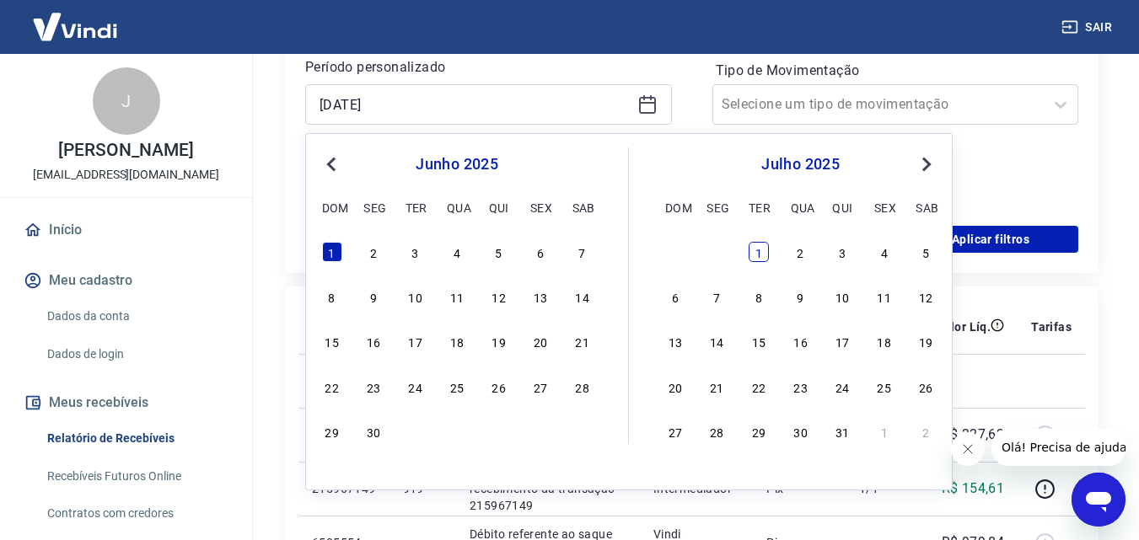
click at [754, 255] on div "1" at bounding box center [758, 252] width 20 height 20
click at [757, 248] on div "Aplicar filtros" at bounding box center [691, 239] width 773 height 27
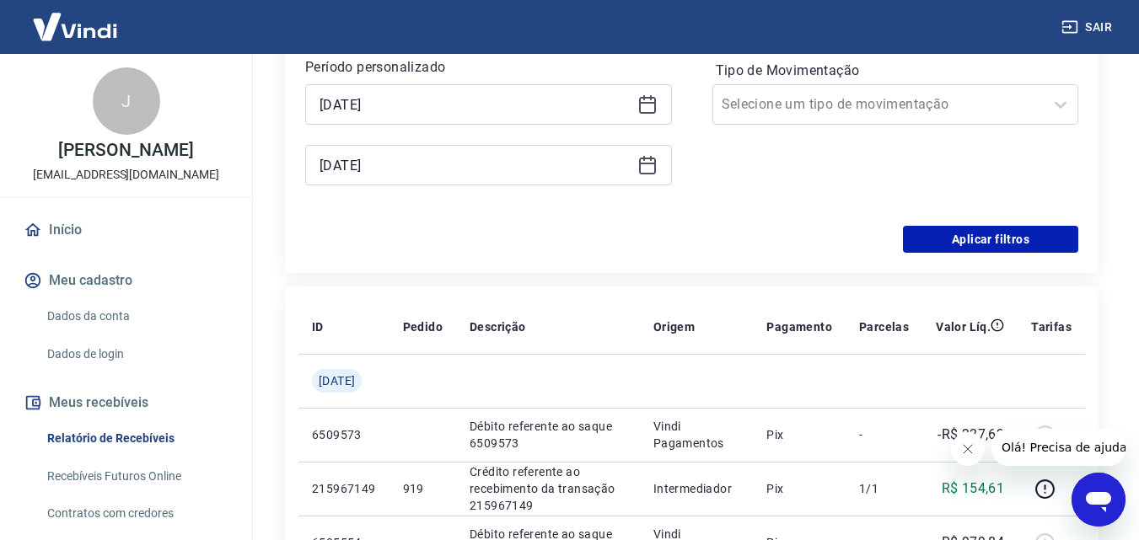
type input "[DATE]"
click at [645, 173] on icon at bounding box center [647, 166] width 17 height 17
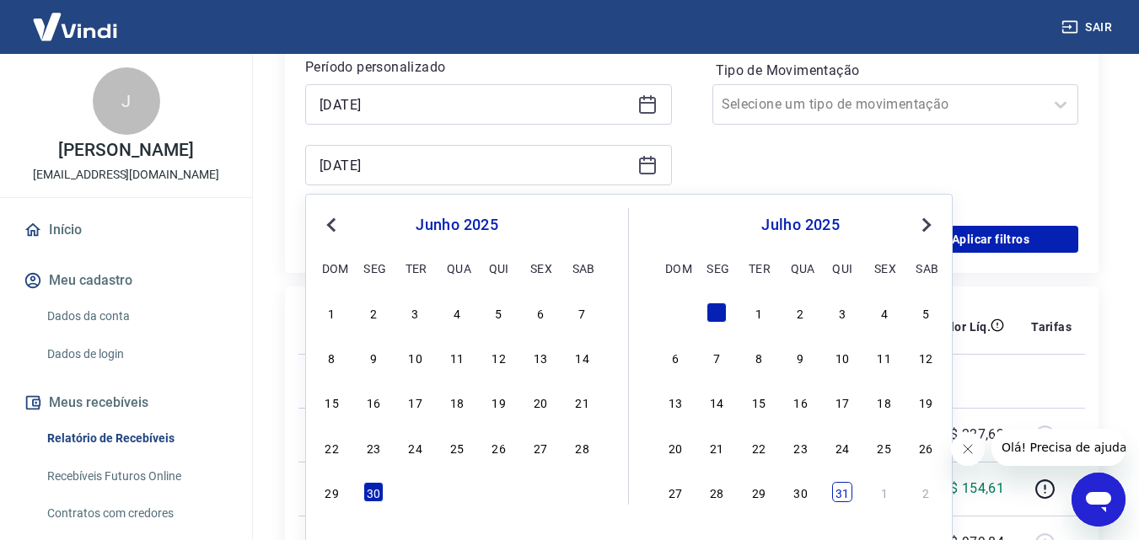
click at [839, 494] on div "31" at bounding box center [842, 492] width 20 height 20
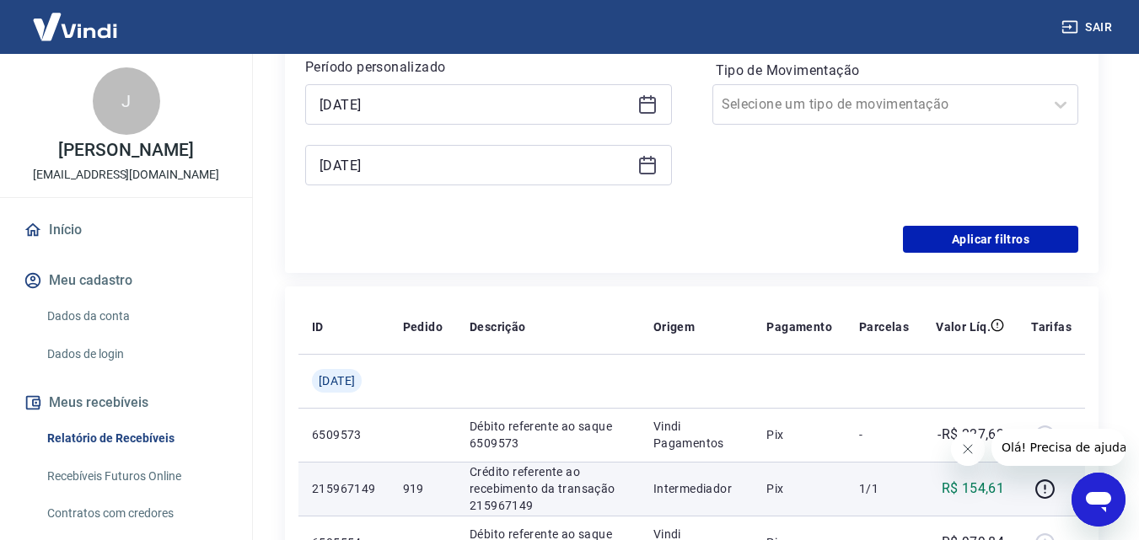
type input "[DATE]"
click at [843, 492] on td "Pix" at bounding box center [799, 489] width 93 height 54
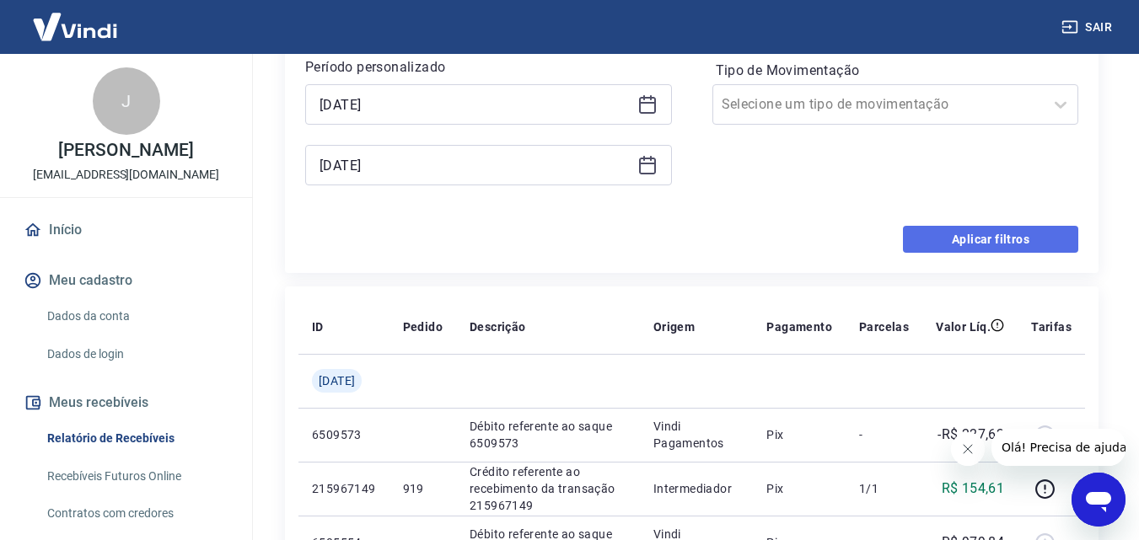
click at [978, 244] on button "Aplicar filtros" at bounding box center [990, 239] width 175 height 27
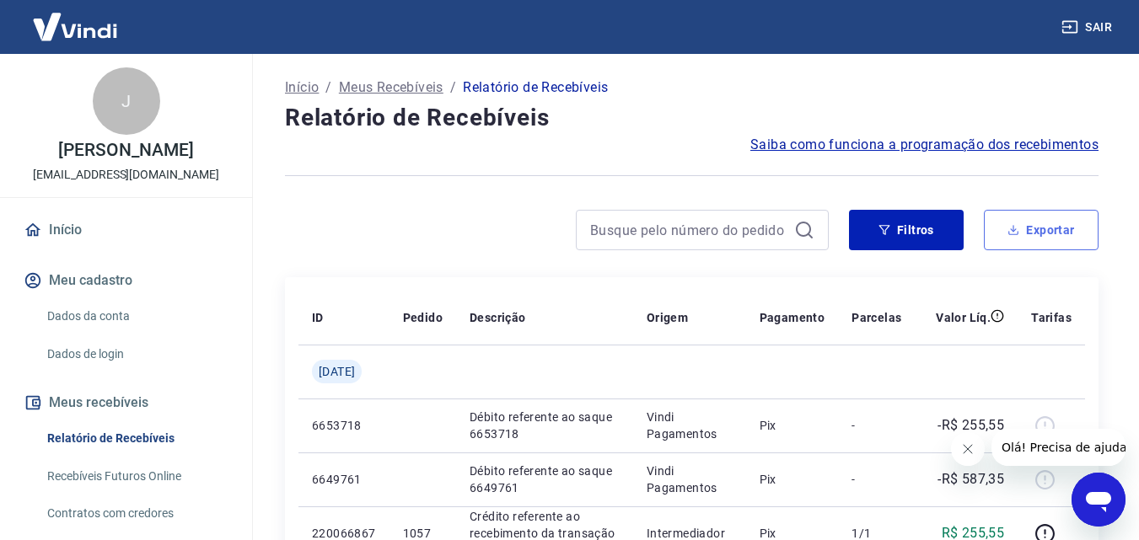
click at [1028, 228] on button "Exportar" at bounding box center [1041, 230] width 115 height 40
type input "[DATE]"
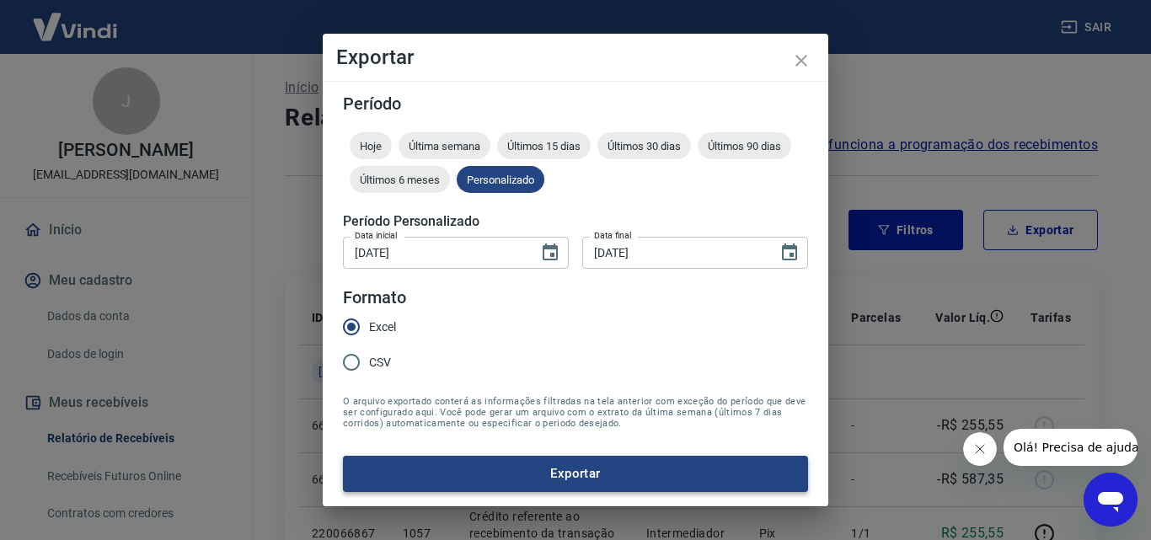
click at [442, 470] on button "Exportar" at bounding box center [575, 473] width 465 height 35
